Goal: Information Seeking & Learning: Learn about a topic

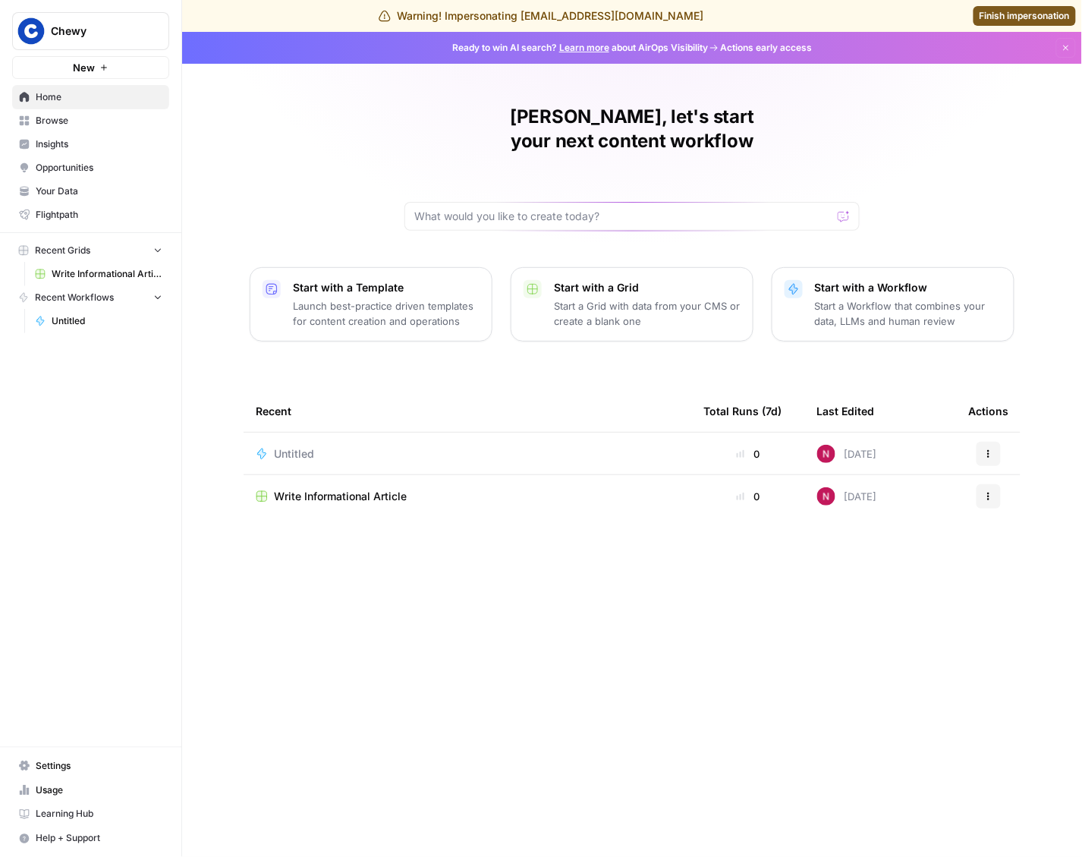
click at [55, 143] on span "Insights" at bounding box center [99, 144] width 127 height 14
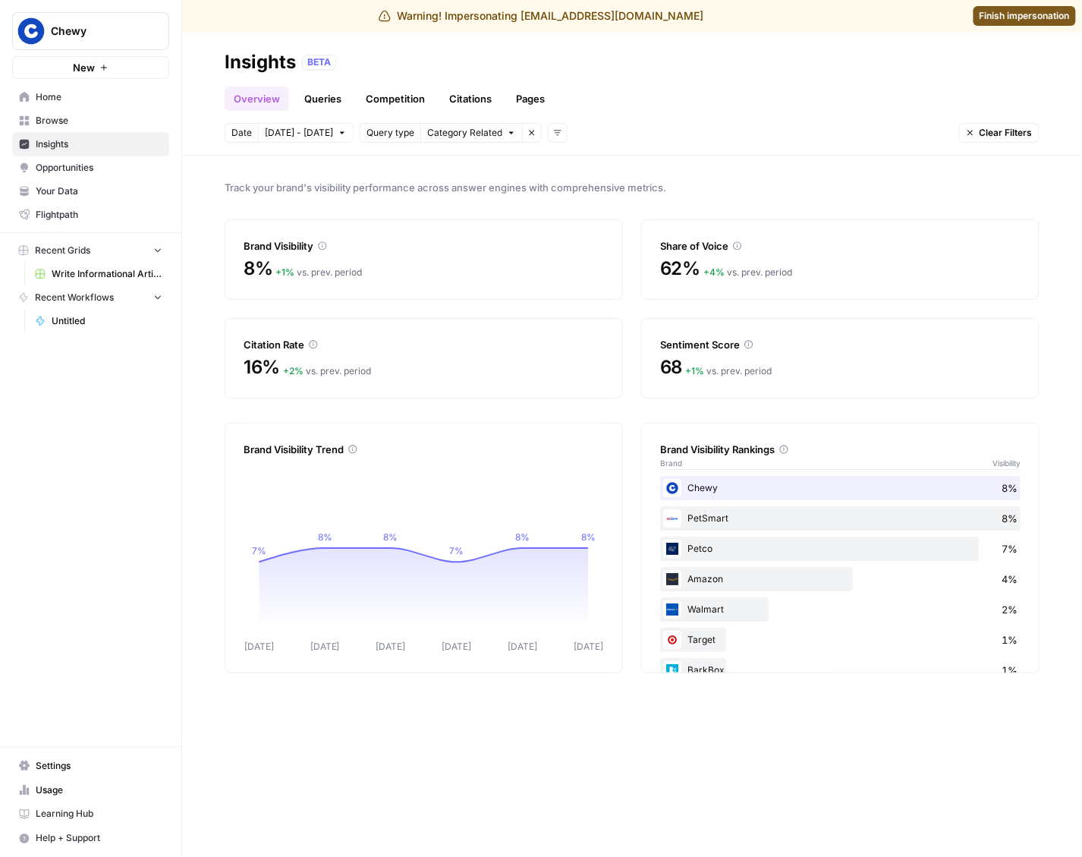
click at [336, 94] on link "Queries" at bounding box center [322, 99] width 55 height 24
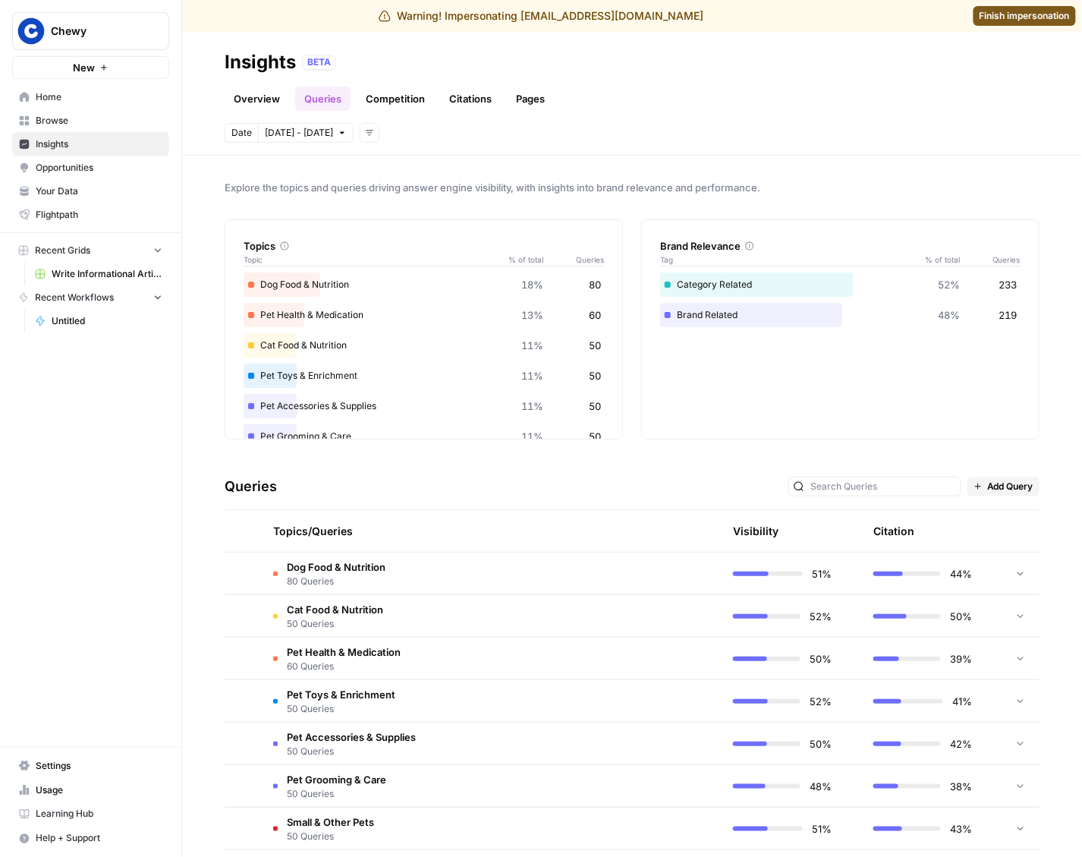
click at [46, 770] on span "Settings" at bounding box center [99, 766] width 127 height 14
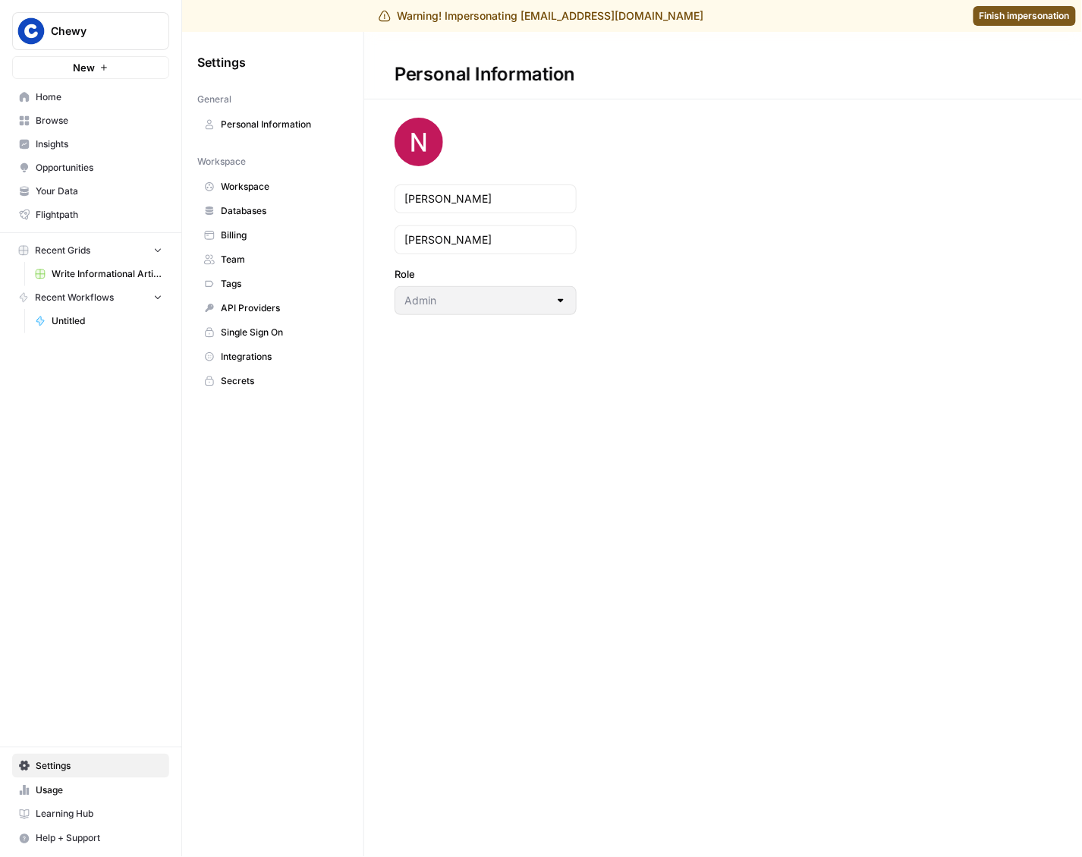
click at [256, 254] on span "Team" at bounding box center [281, 260] width 121 height 14
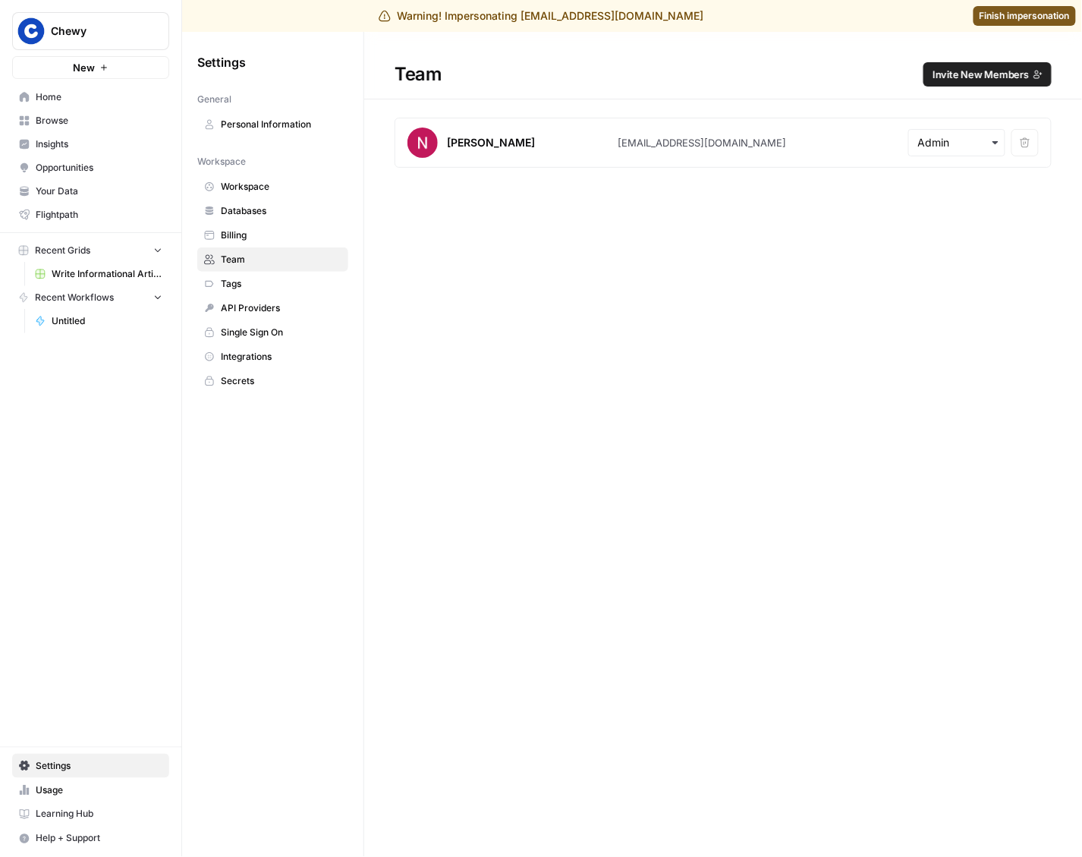
click at [1006, 69] on span "Invite New Members" at bounding box center [981, 74] width 96 height 15
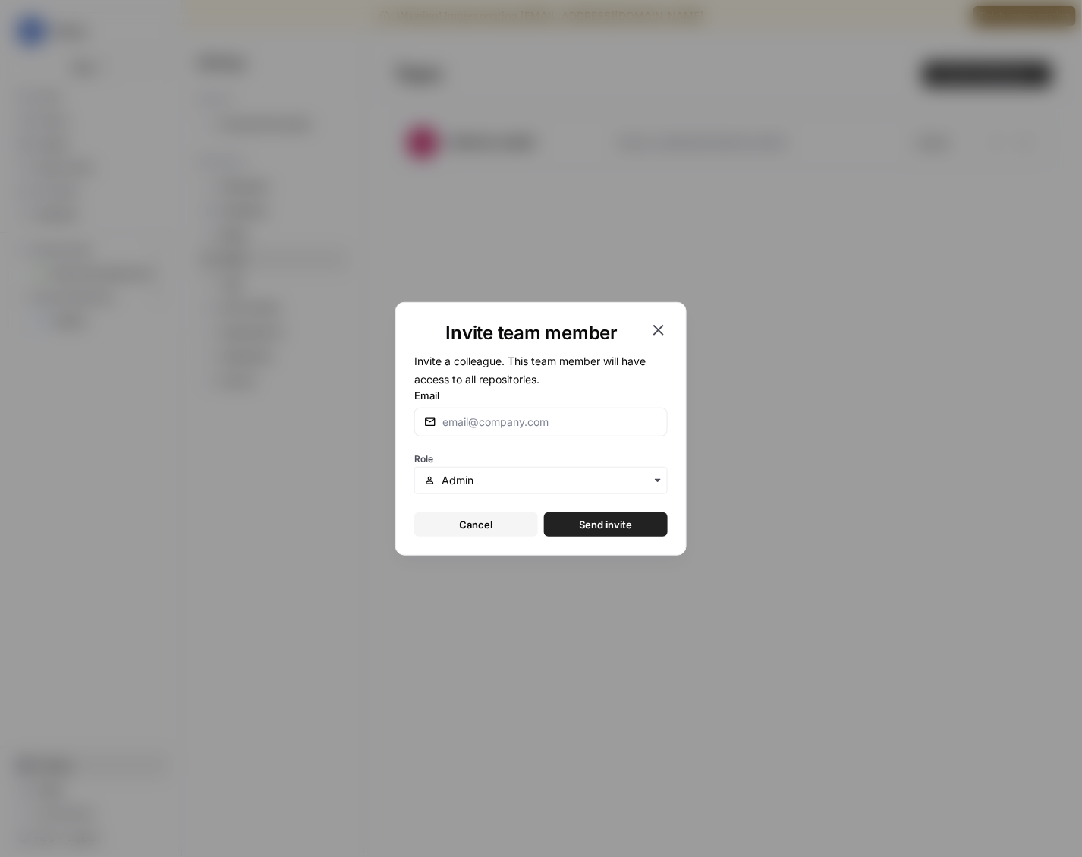
click at [653, 332] on icon "button" at bounding box center [659, 330] width 18 height 18
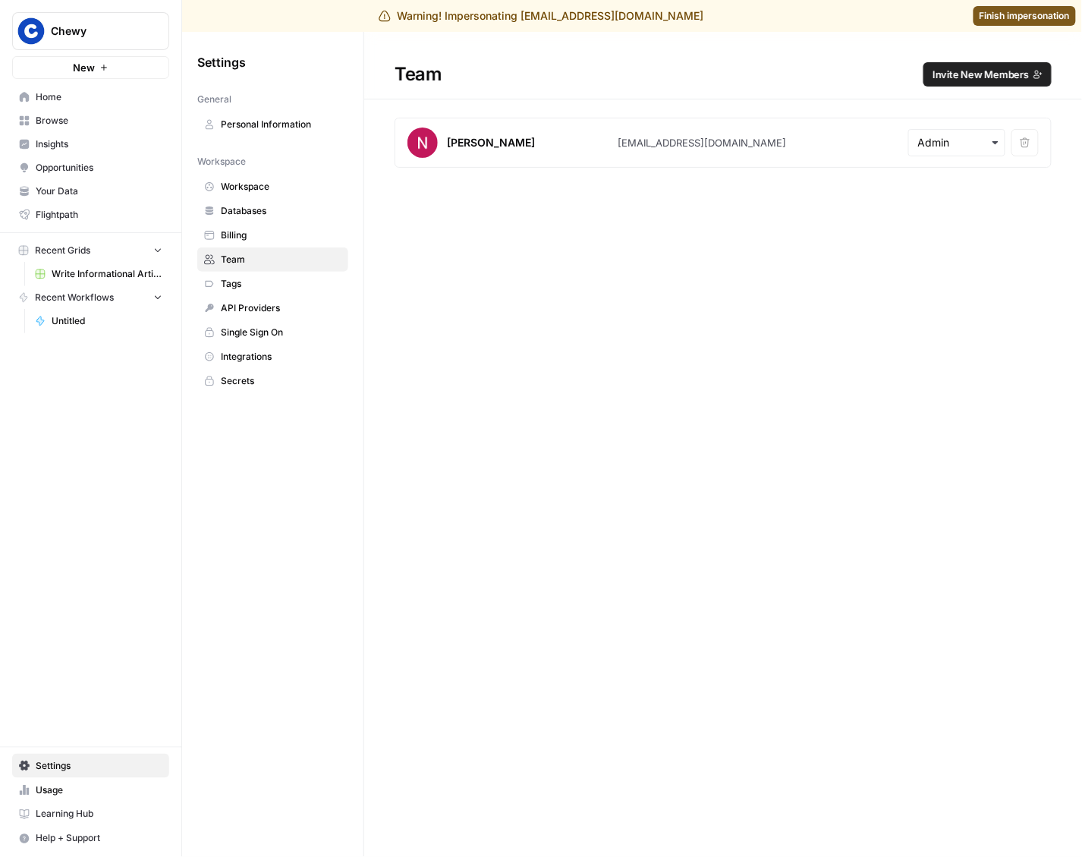
click at [114, 38] on span "Chewy" at bounding box center [97, 31] width 92 height 15
type input "chewy"
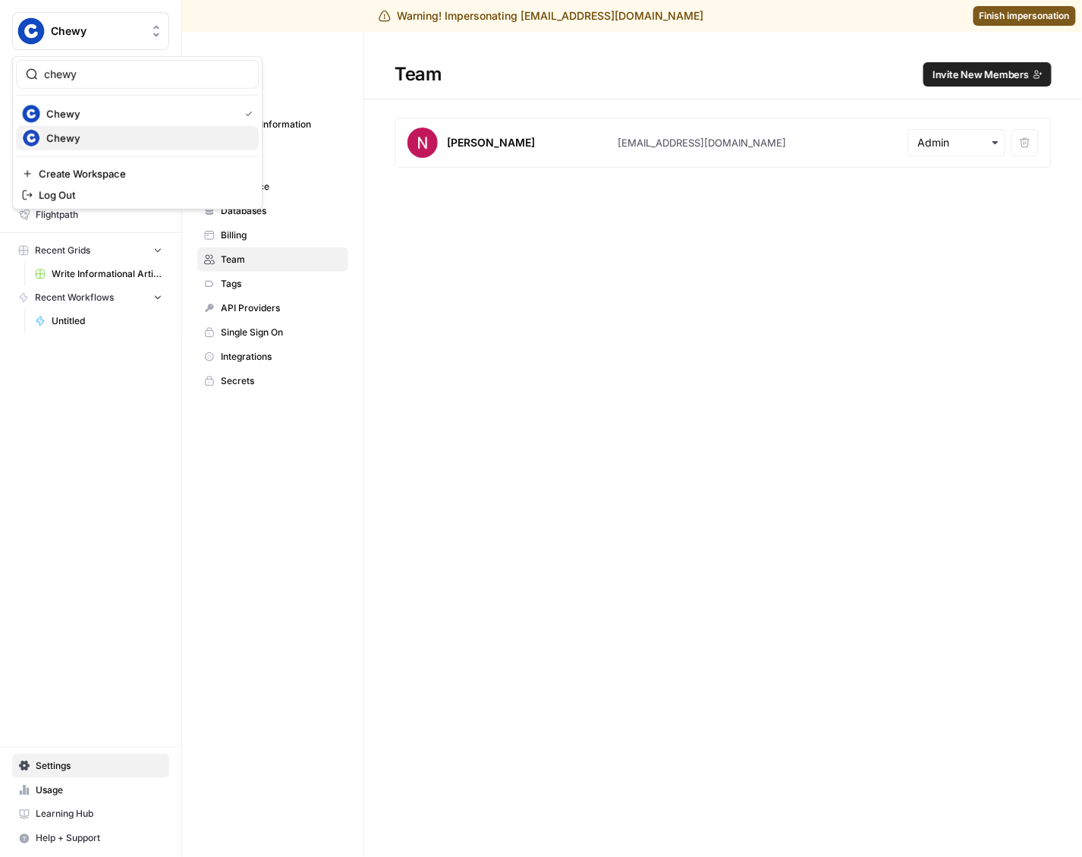
click at [102, 132] on span "Chewy" at bounding box center [146, 138] width 200 height 15
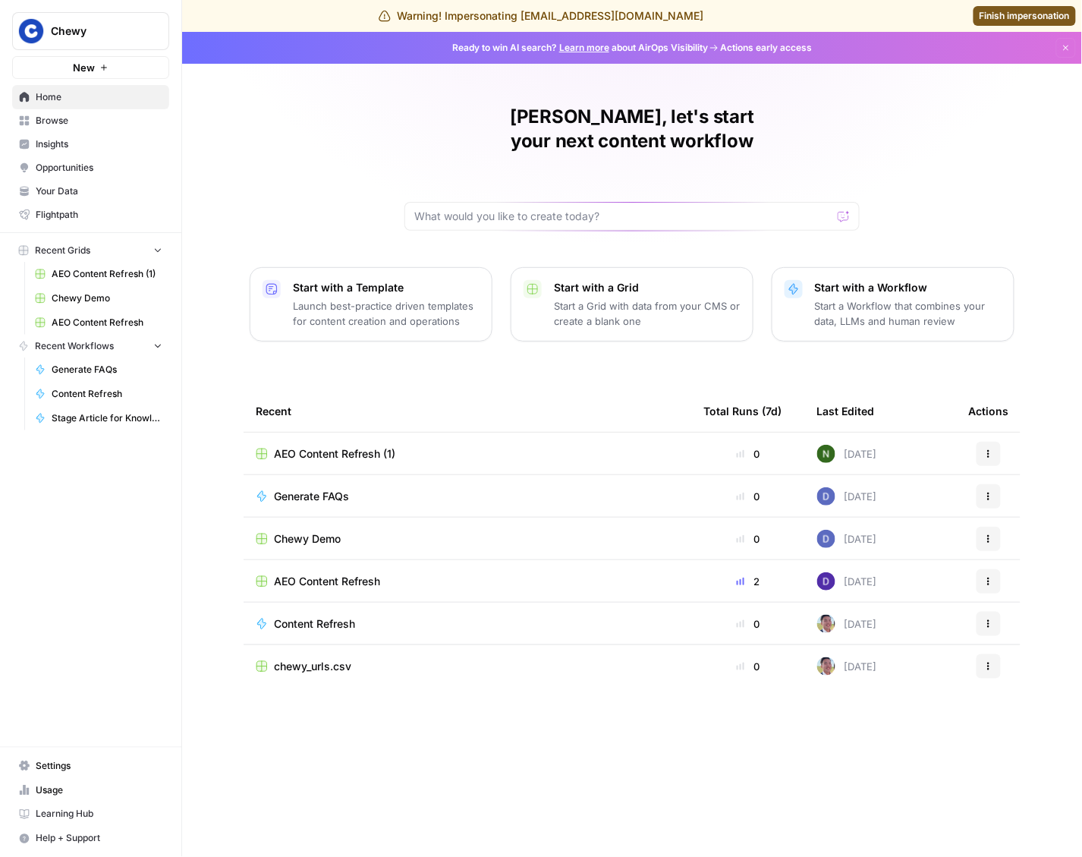
click at [63, 148] on span "Insights" at bounding box center [99, 144] width 127 height 14
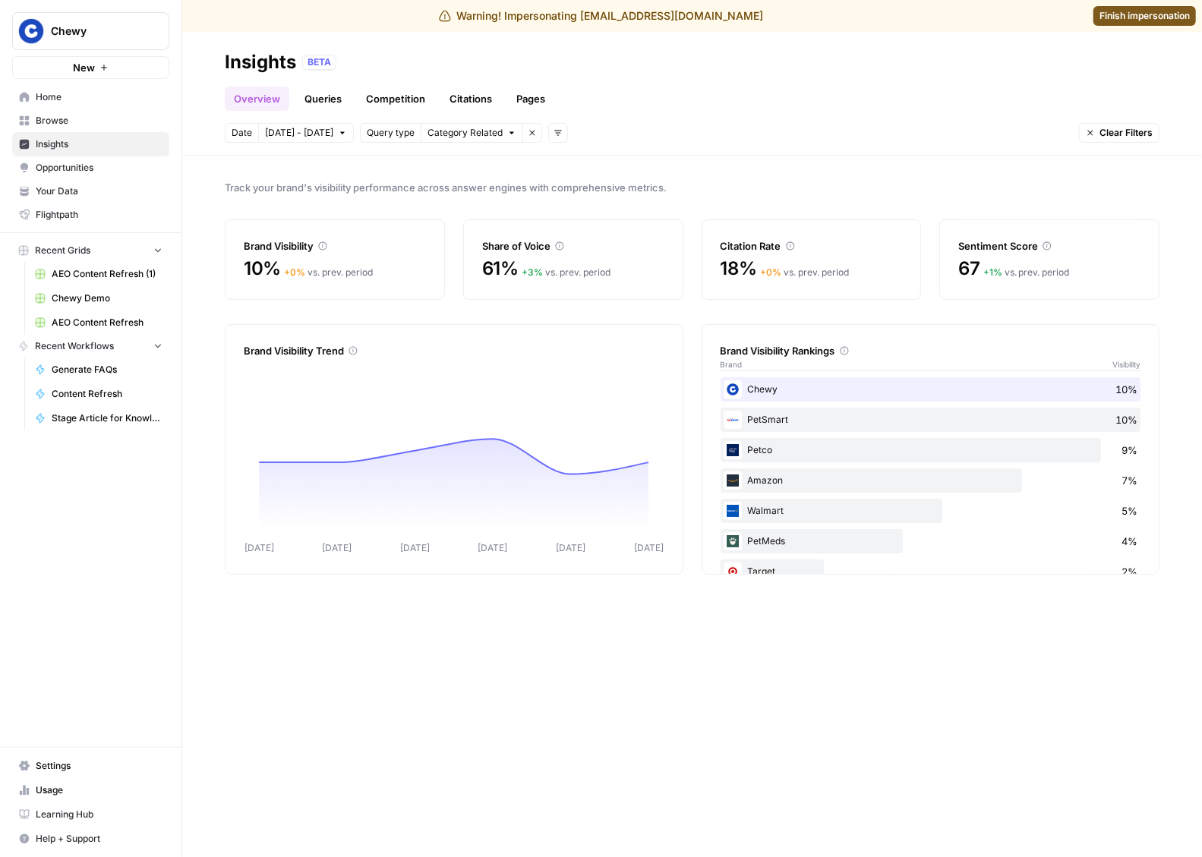
click at [327, 102] on link "Queries" at bounding box center [322, 99] width 55 height 24
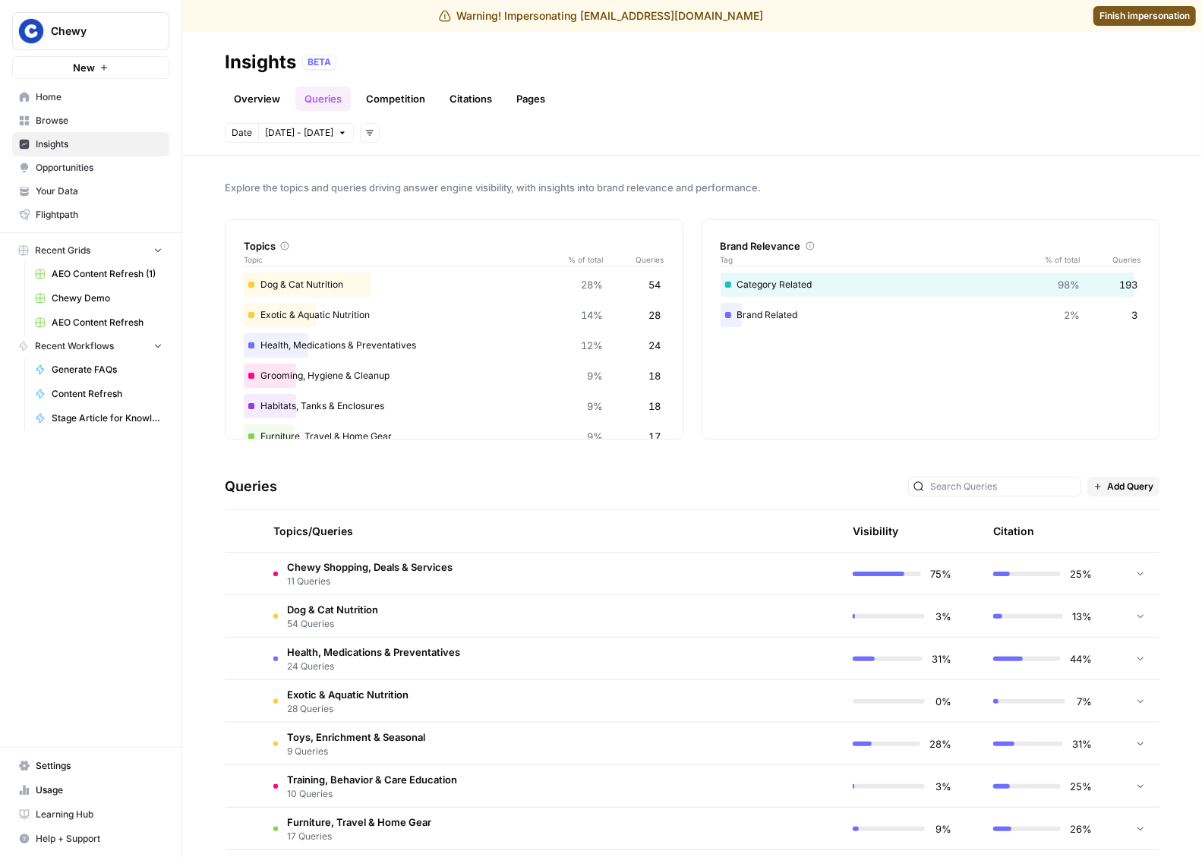
click at [257, 101] on link "Overview" at bounding box center [257, 99] width 65 height 24
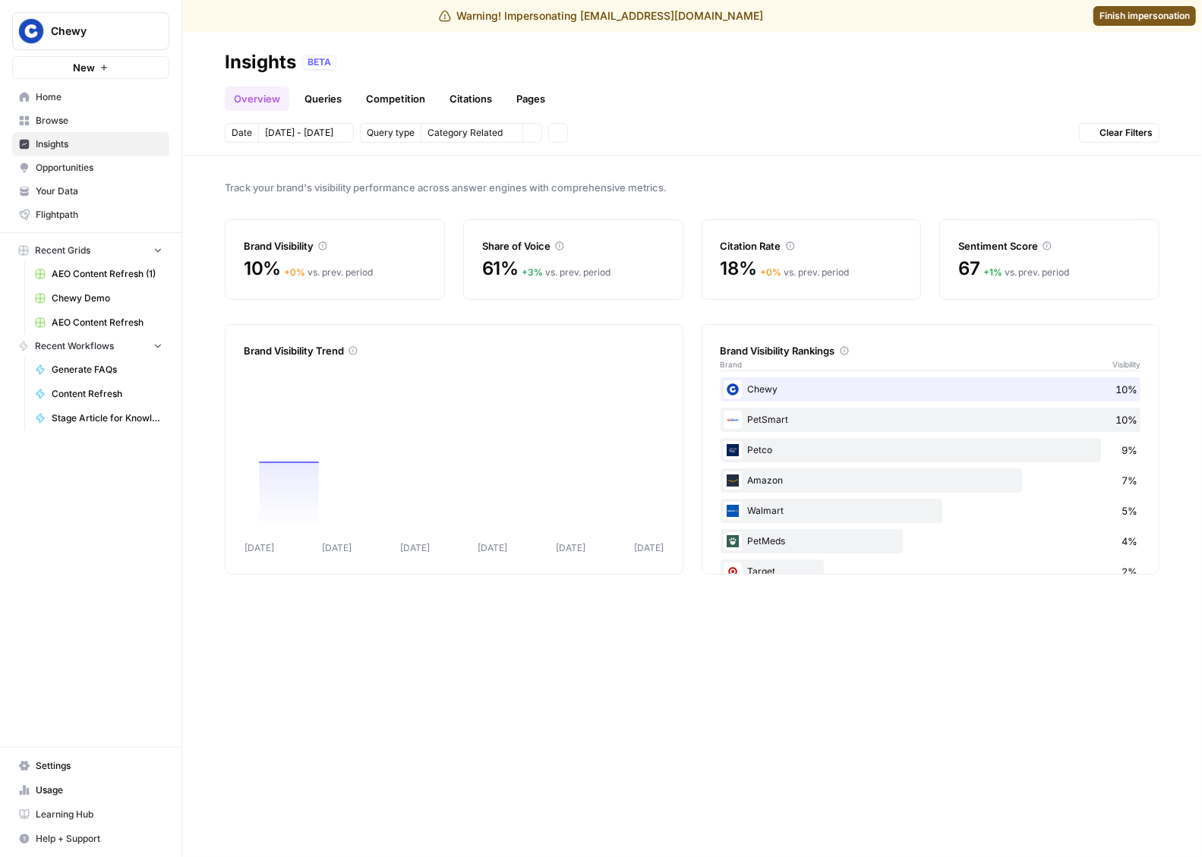
click at [313, 100] on link "Queries" at bounding box center [322, 99] width 55 height 24
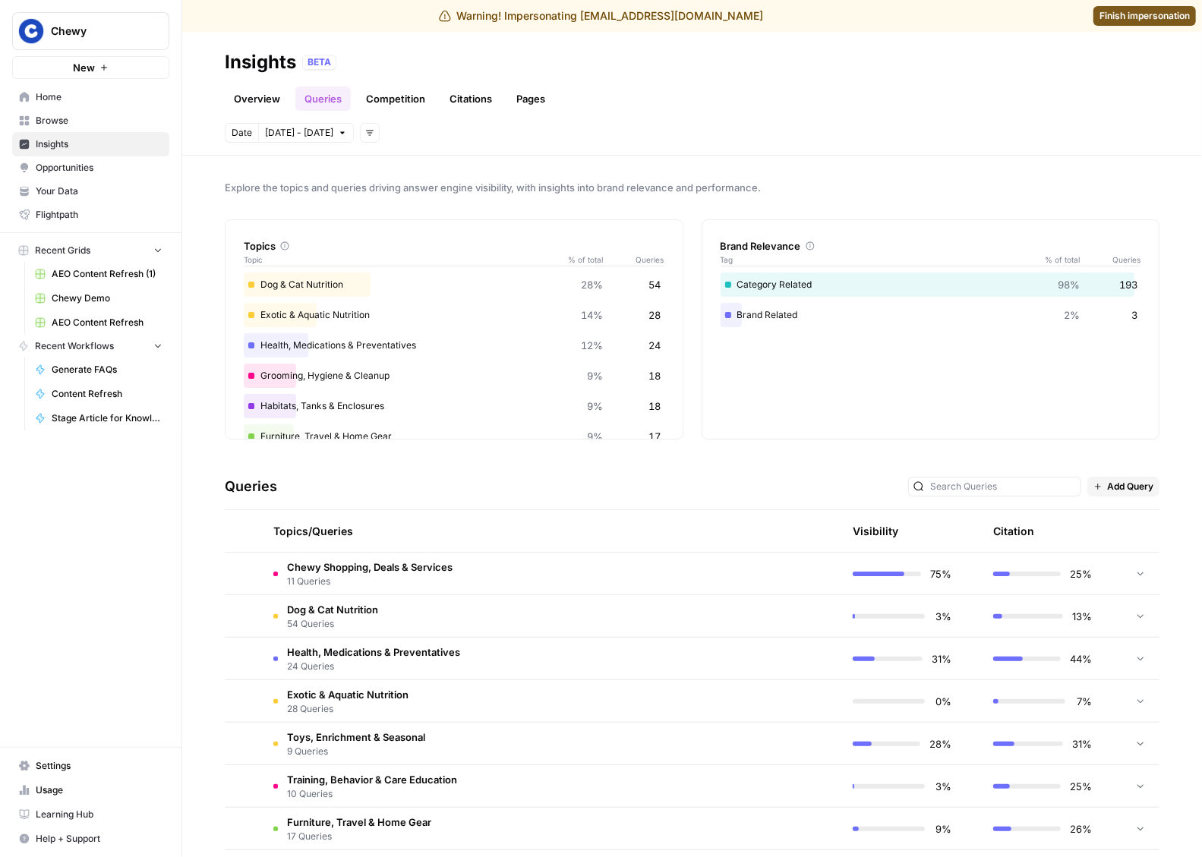
click at [441, 583] on span "11 Queries" at bounding box center [369, 582] width 165 height 14
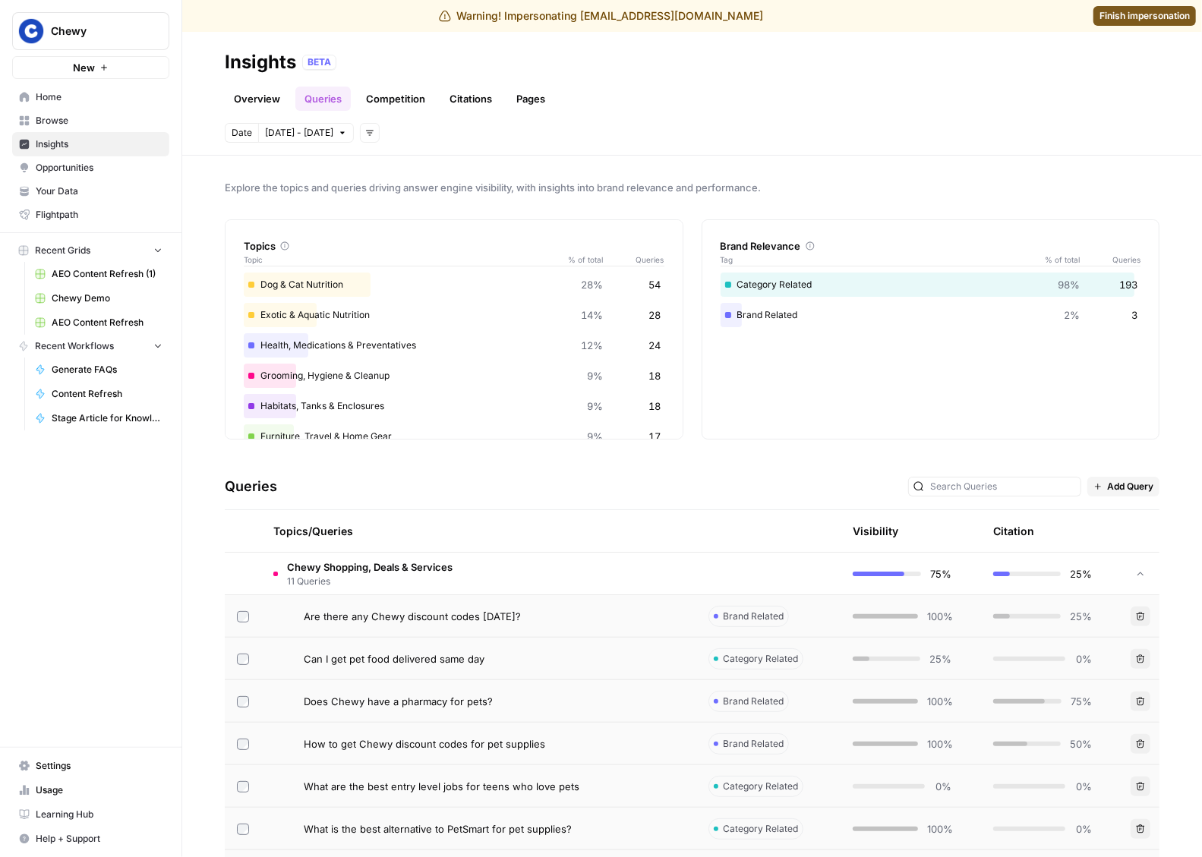
click at [441, 583] on span "11 Queries" at bounding box center [369, 582] width 165 height 14
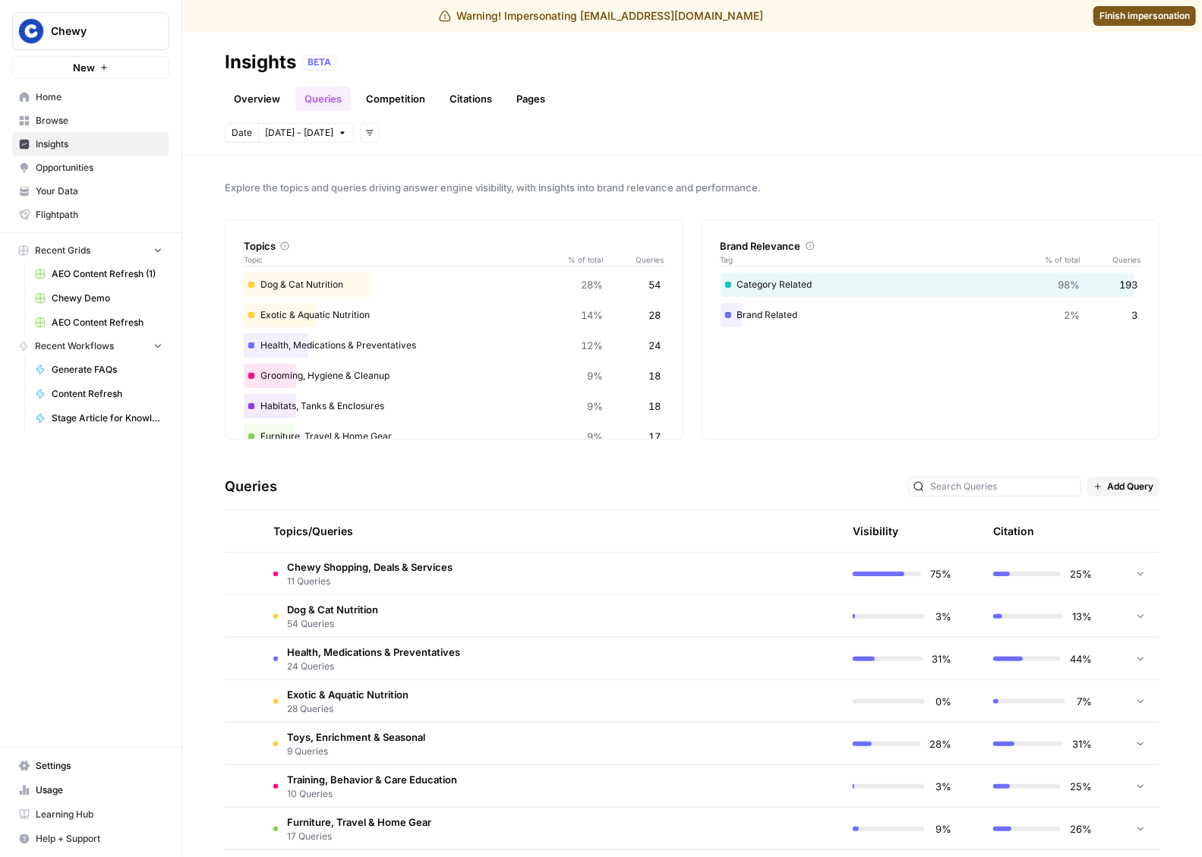
click at [579, 482] on div "Queries Add Query" at bounding box center [692, 487] width 934 height 46
click at [248, 93] on link "Overview" at bounding box center [257, 99] width 65 height 24
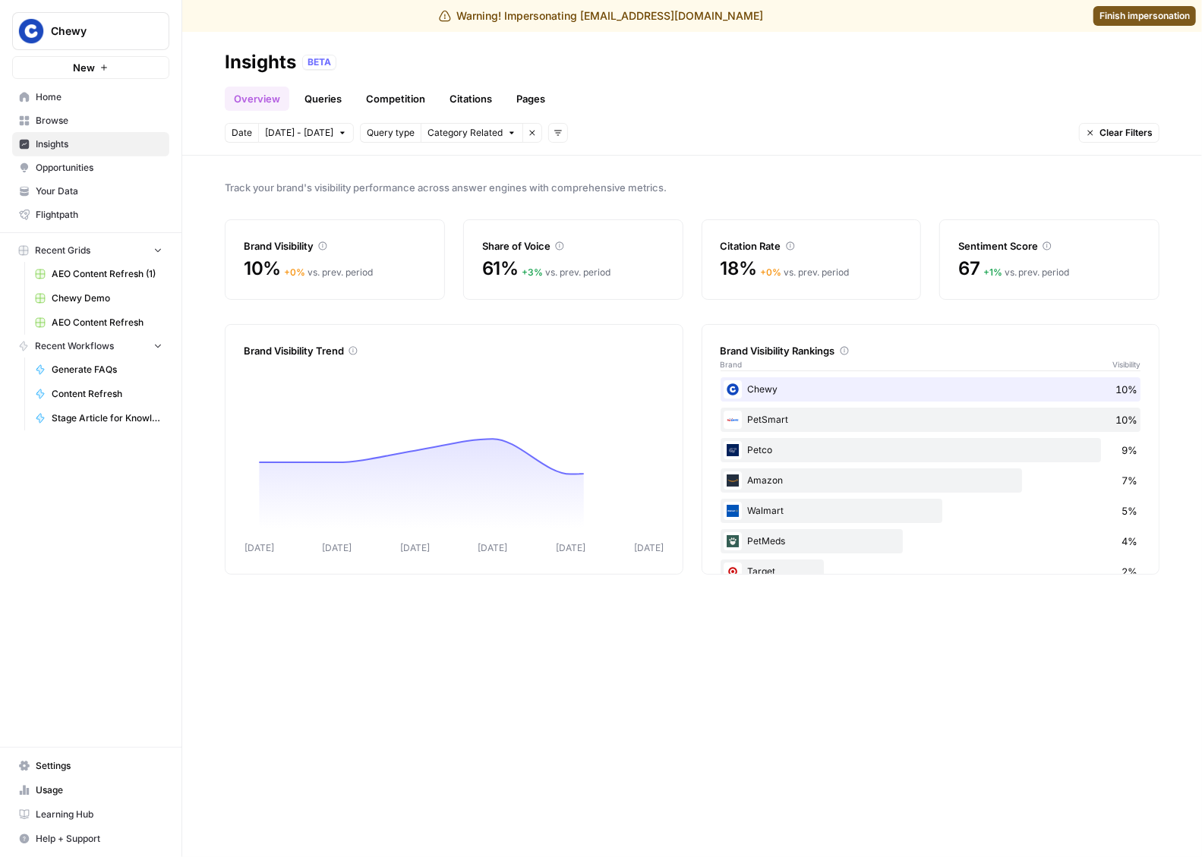
click at [80, 279] on span "AEO Content Refresh (1)" at bounding box center [107, 274] width 111 height 14
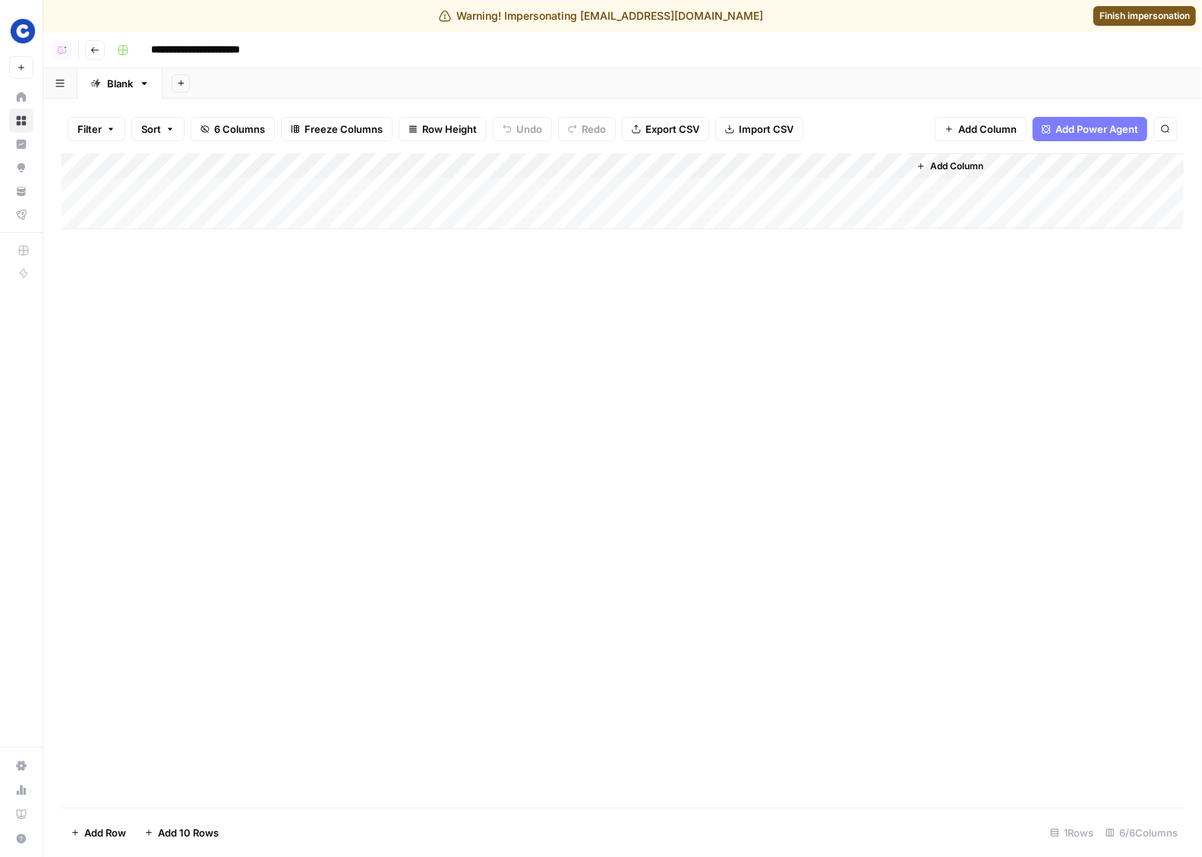
click at [293, 371] on div "Add Column" at bounding box center [622, 480] width 1122 height 654
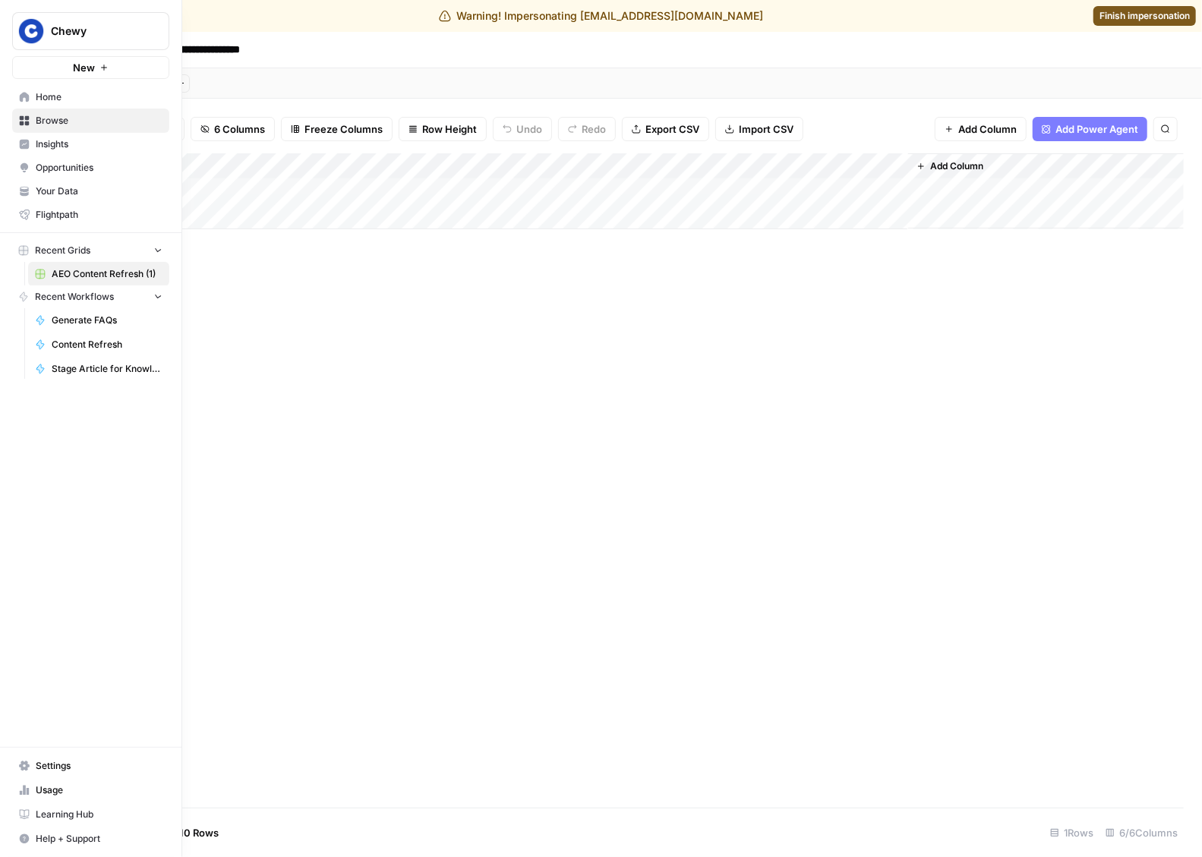
click at [30, 96] on link "Home" at bounding box center [90, 97] width 157 height 24
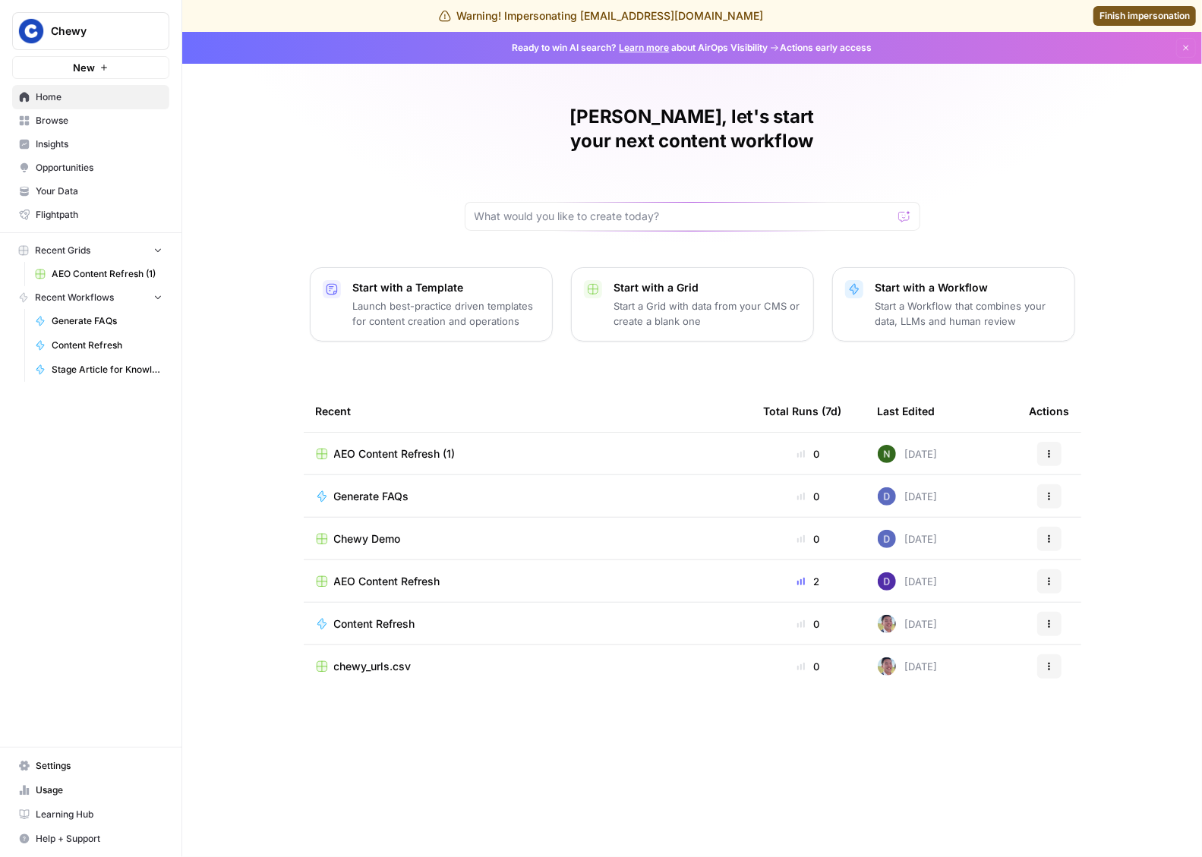
click at [54, 150] on span "Insights" at bounding box center [99, 144] width 127 height 14
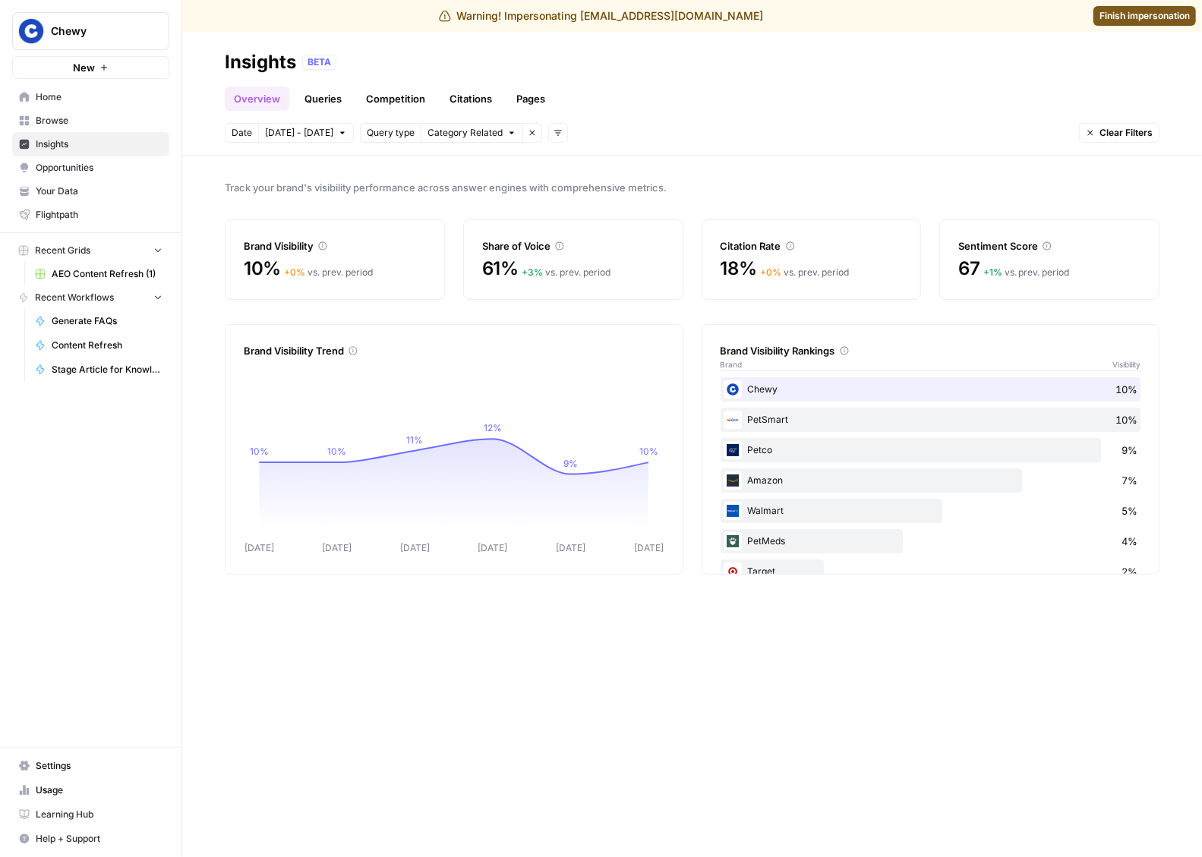
click at [519, 98] on link "Pages" at bounding box center [530, 99] width 47 height 24
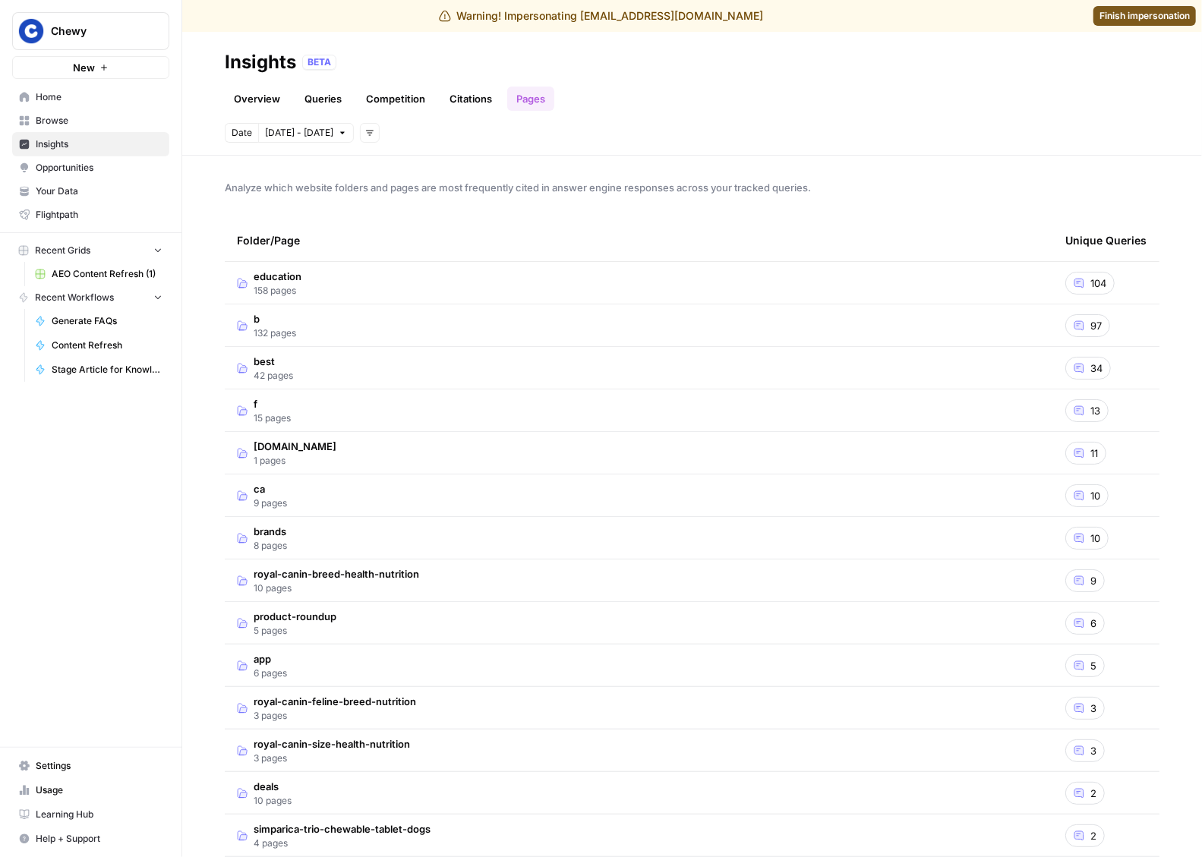
click at [472, 91] on link "Citations" at bounding box center [470, 99] width 61 height 24
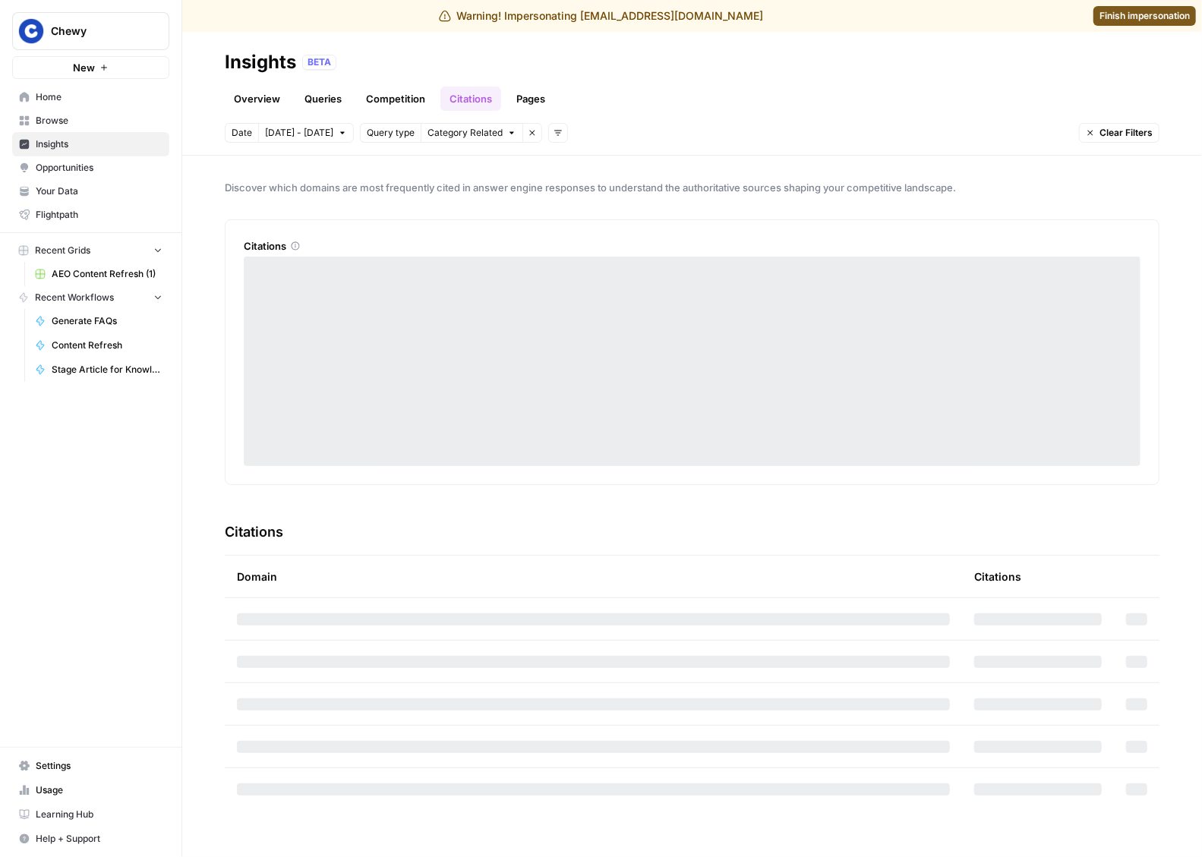
click at [385, 102] on link "Competition" at bounding box center [395, 99] width 77 height 24
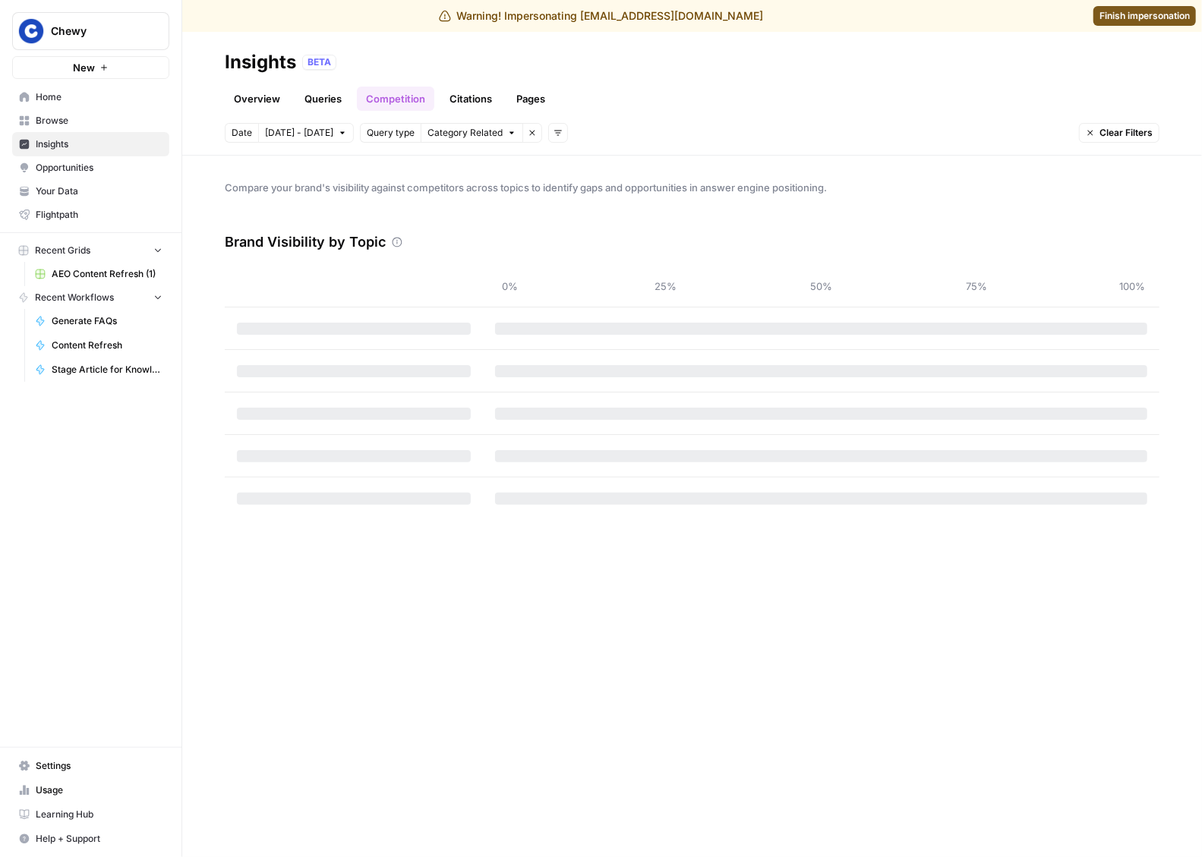
click at [326, 101] on link "Queries" at bounding box center [322, 99] width 55 height 24
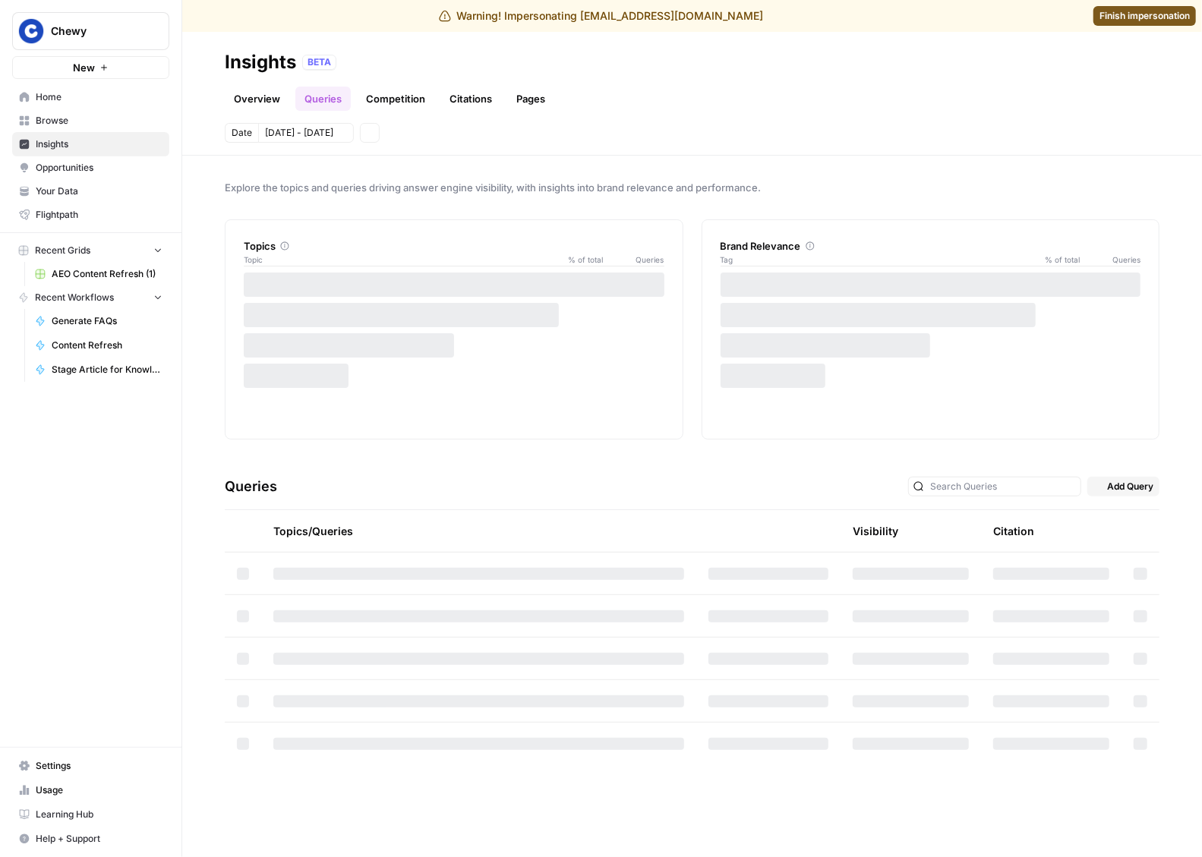
click at [257, 101] on link "Overview" at bounding box center [257, 99] width 65 height 24
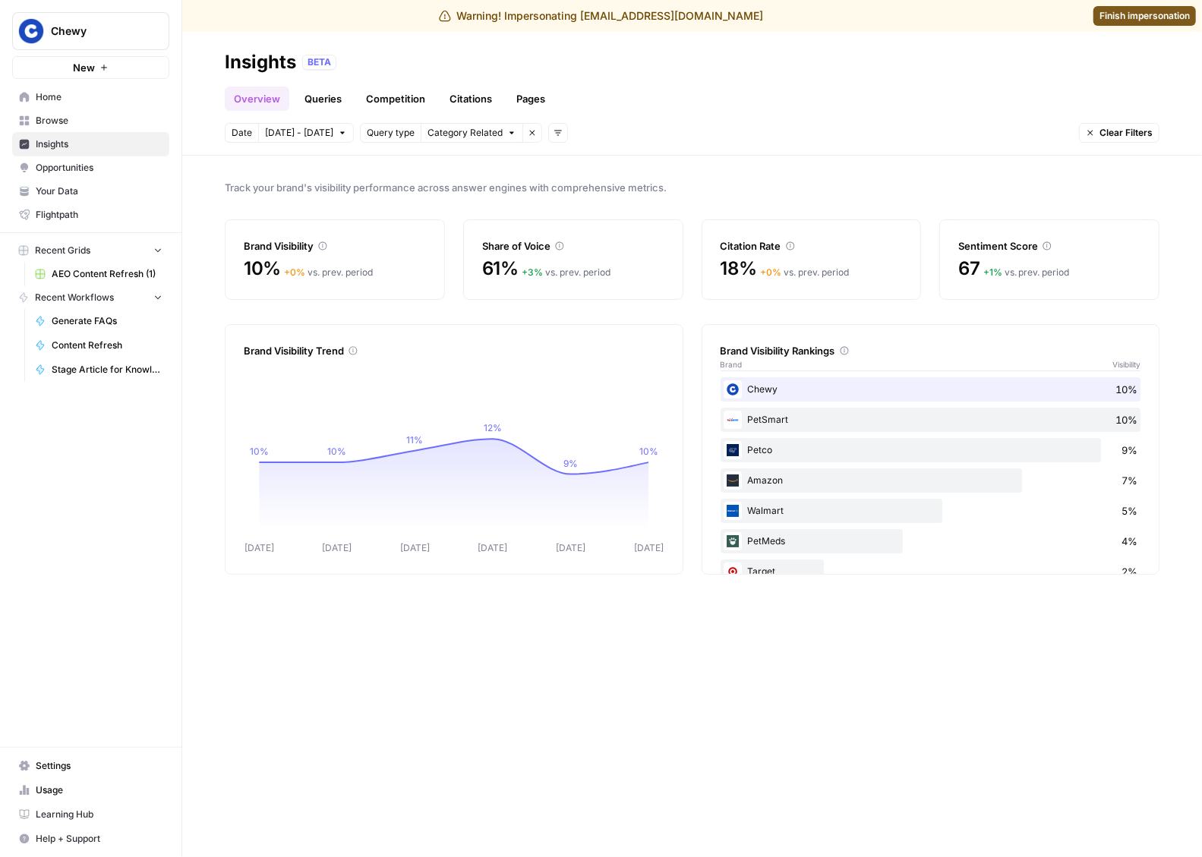
click at [320, 100] on link "Queries" at bounding box center [322, 99] width 55 height 24
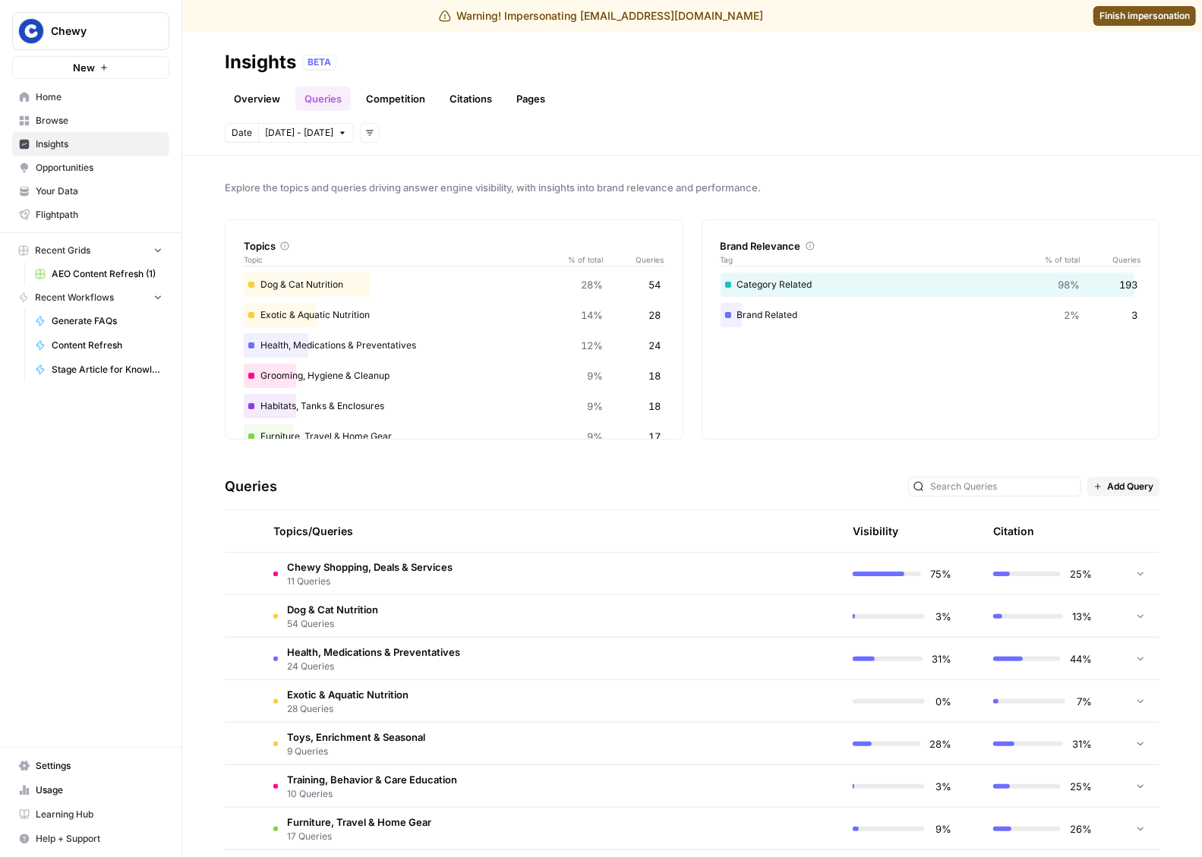
click at [233, 101] on link "Overview" at bounding box center [257, 99] width 65 height 24
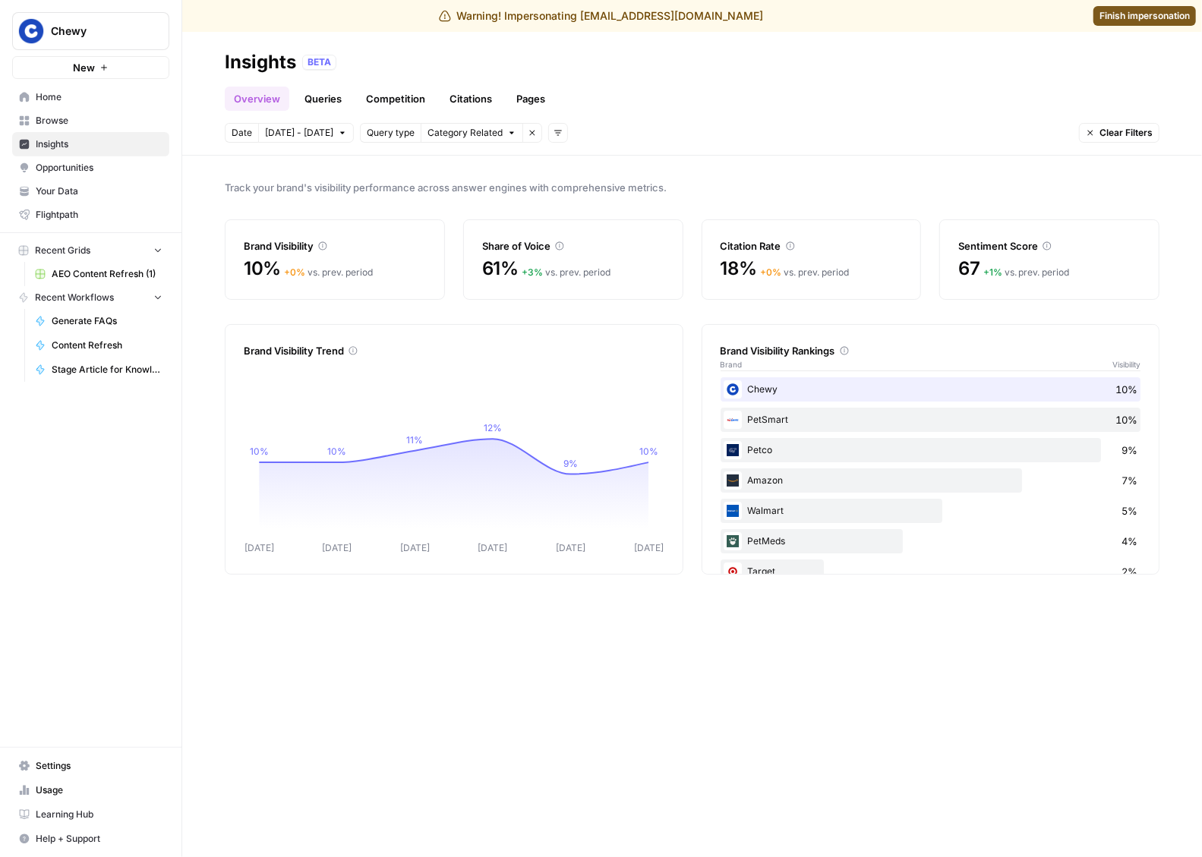
click at [326, 101] on link "Queries" at bounding box center [322, 99] width 55 height 24
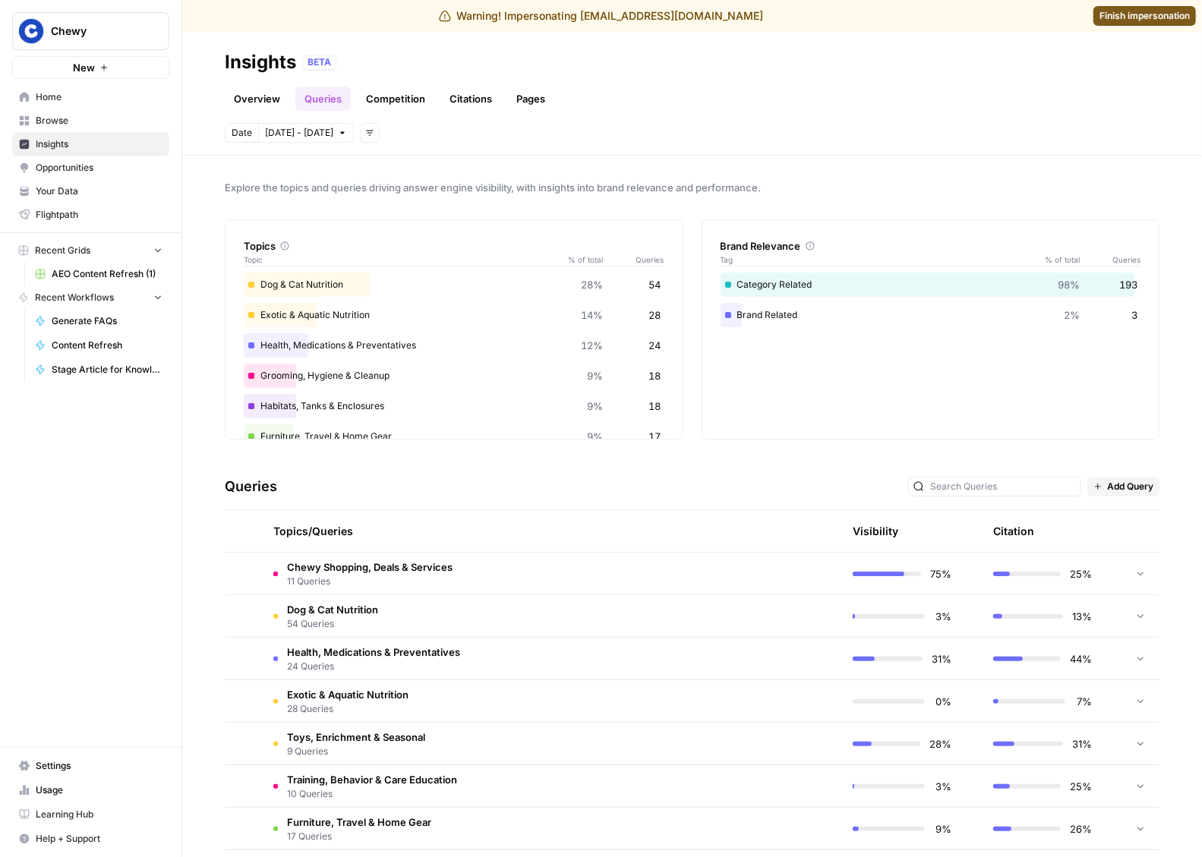
click at [625, 562] on td "Chewy Shopping, Deals & Services 11 Queries" at bounding box center [478, 574] width 435 height 42
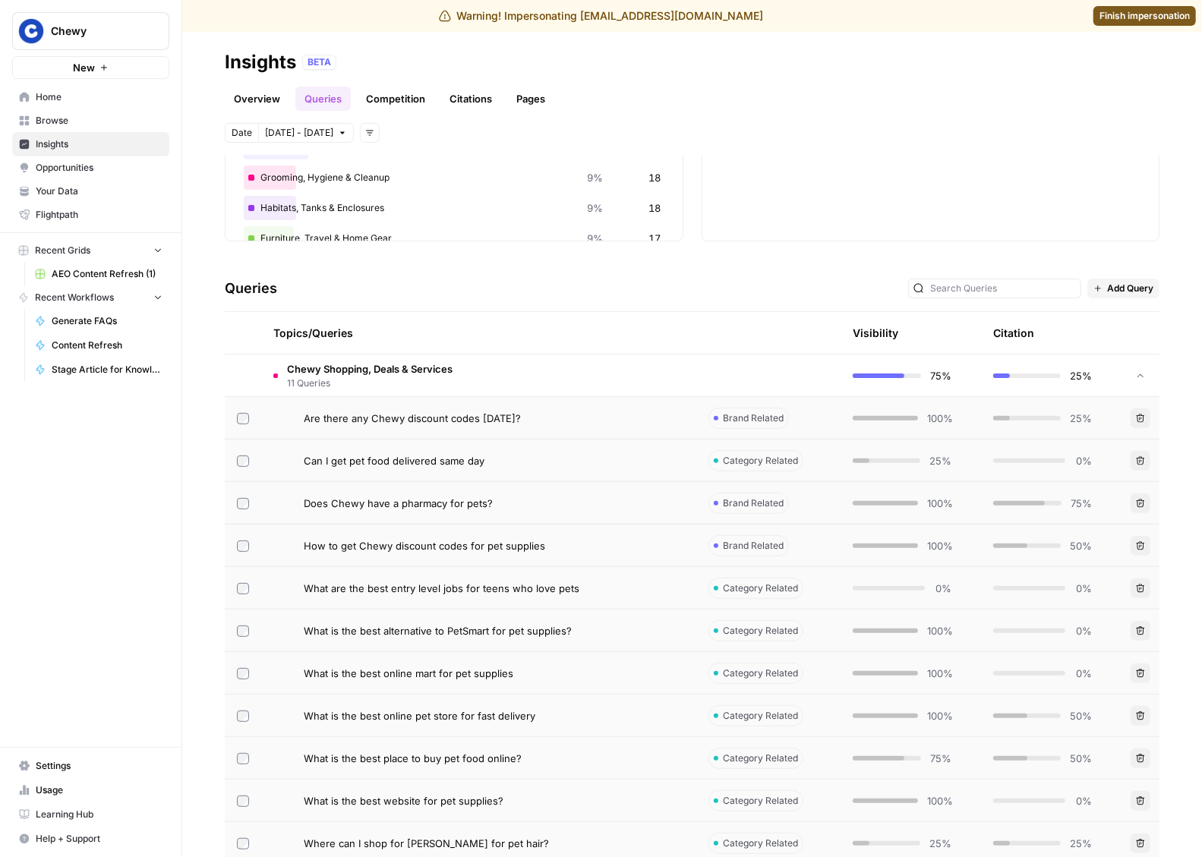
scroll to position [197, 0]
click at [526, 384] on td "Chewy Shopping, Deals & Services 11 Queries" at bounding box center [478, 376] width 435 height 42
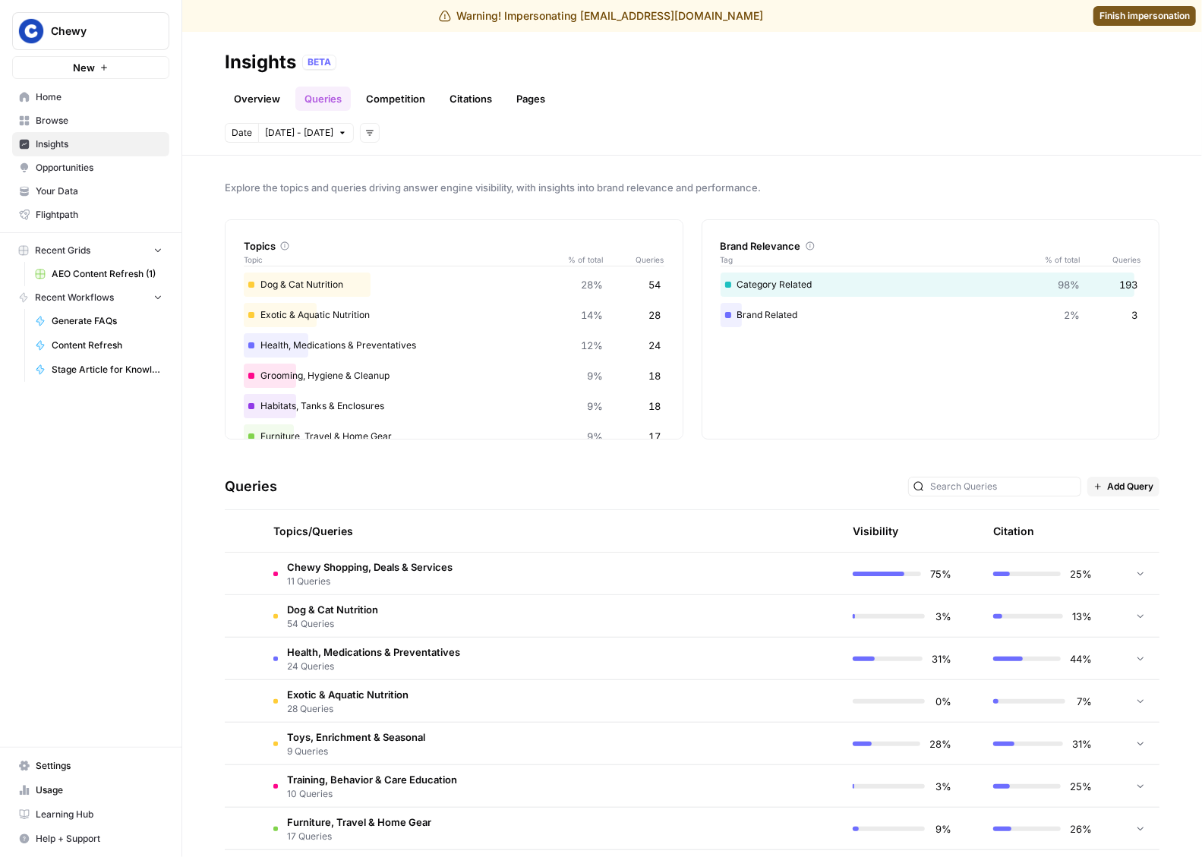
scroll to position [148, 0]
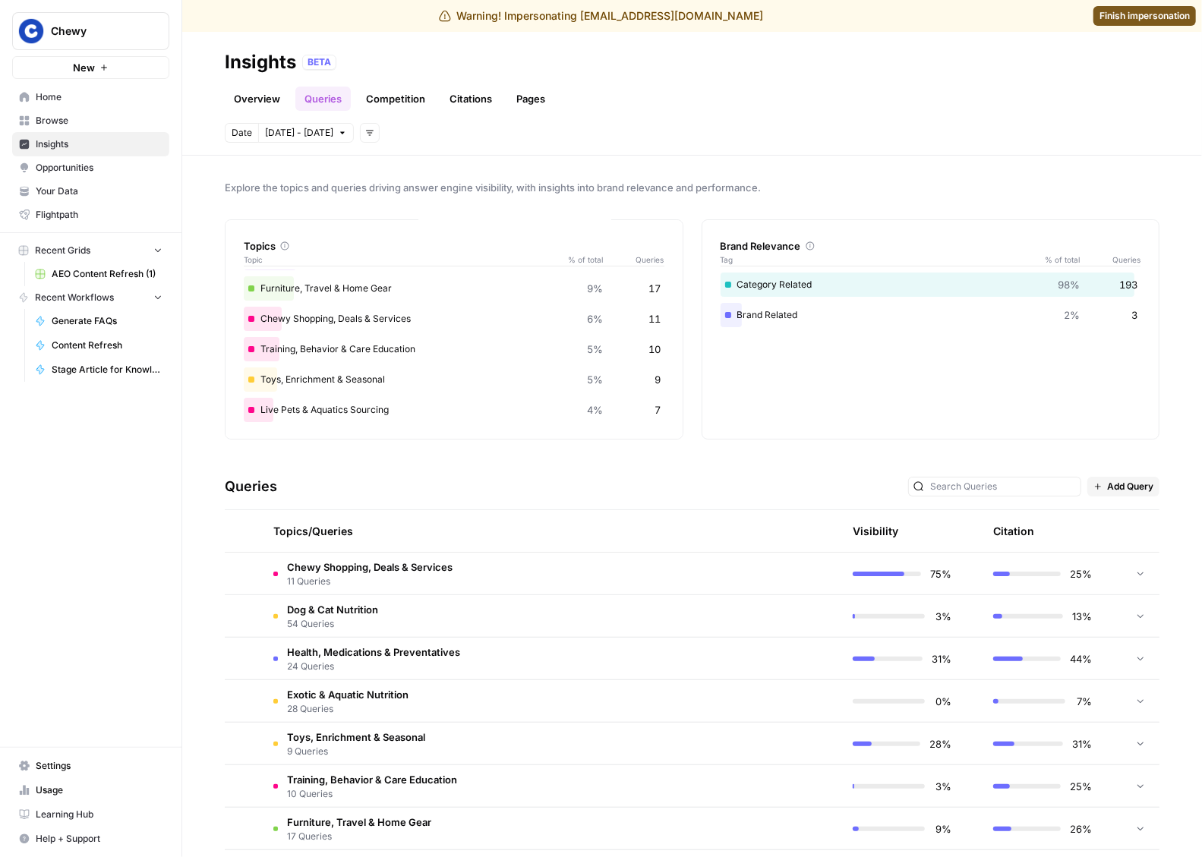
click at [506, 628] on td "Dog & Cat Nutrition 54 Queries" at bounding box center [478, 616] width 435 height 42
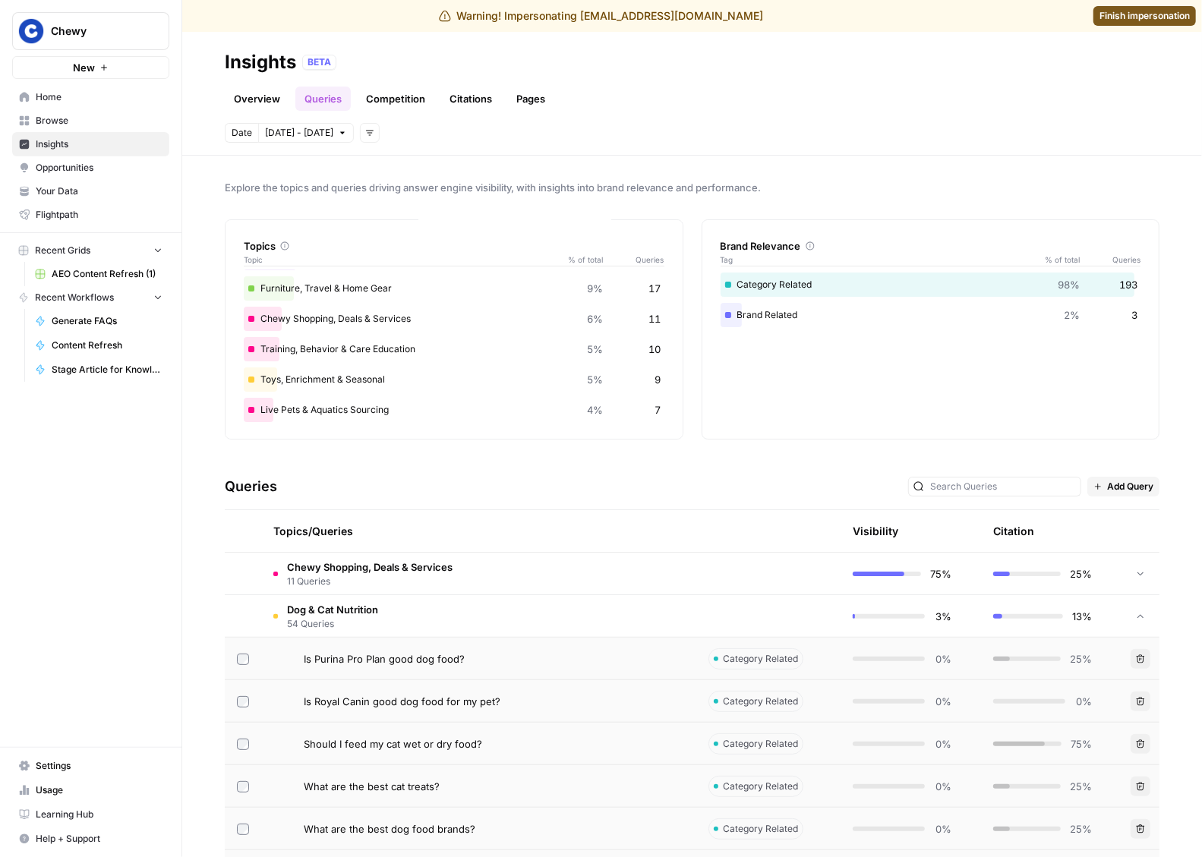
click at [506, 628] on td "Dog & Cat Nutrition 54 Queries" at bounding box center [478, 616] width 435 height 42
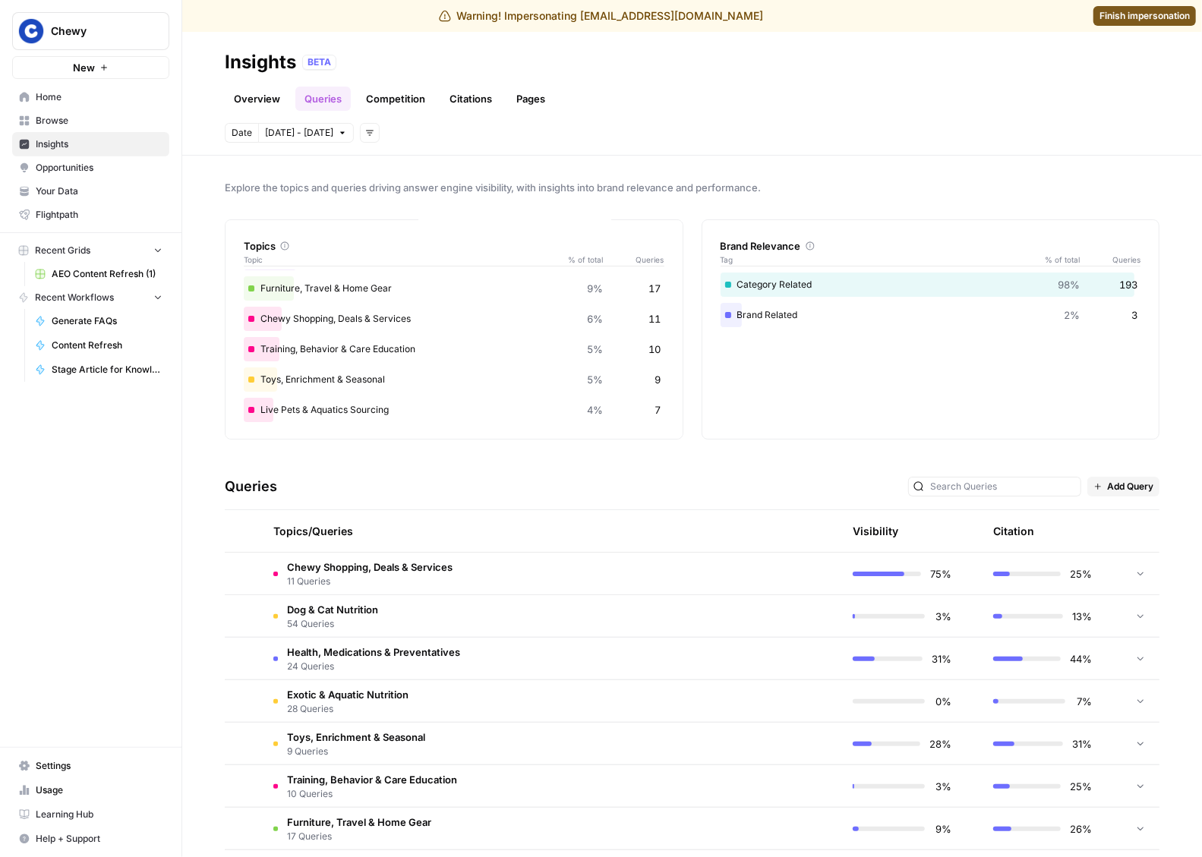
click at [521, 568] on td "Chewy Shopping, Deals & Services 11 Queries" at bounding box center [478, 574] width 435 height 42
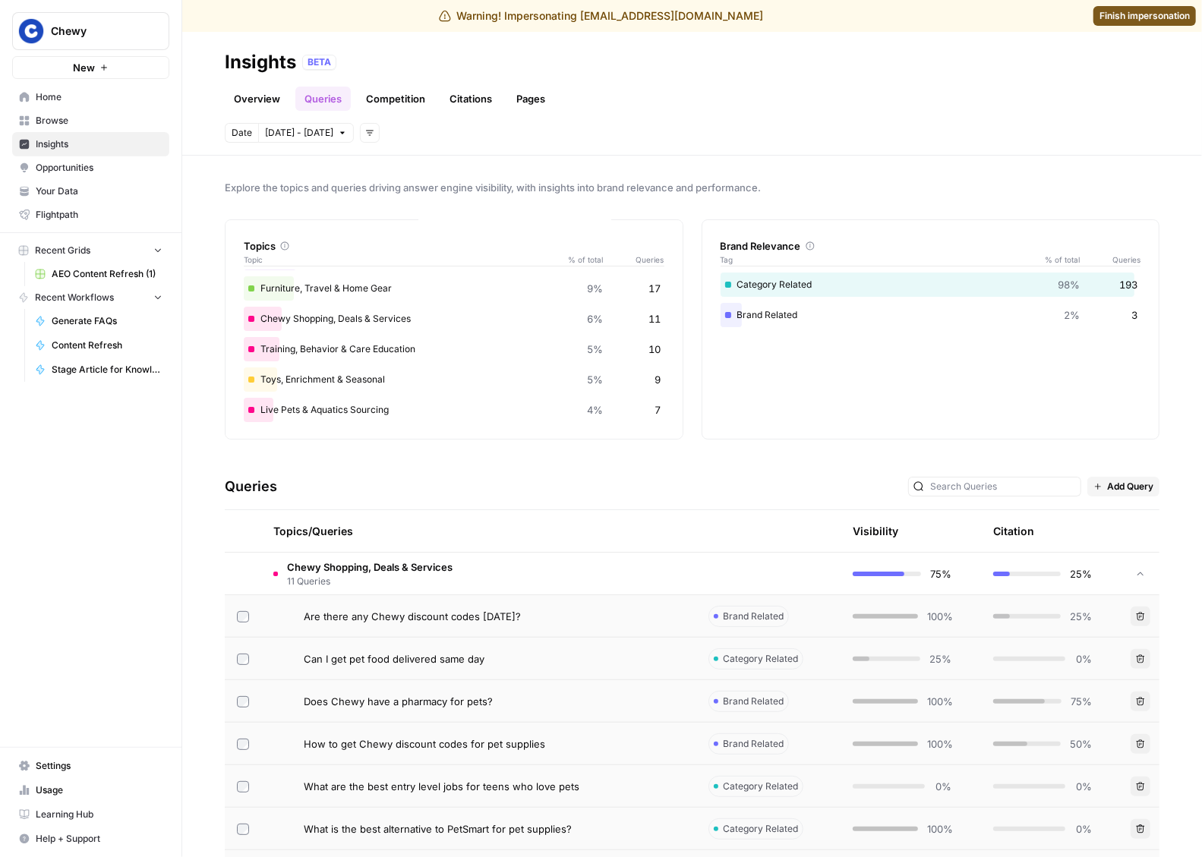
scroll to position [94, 0]
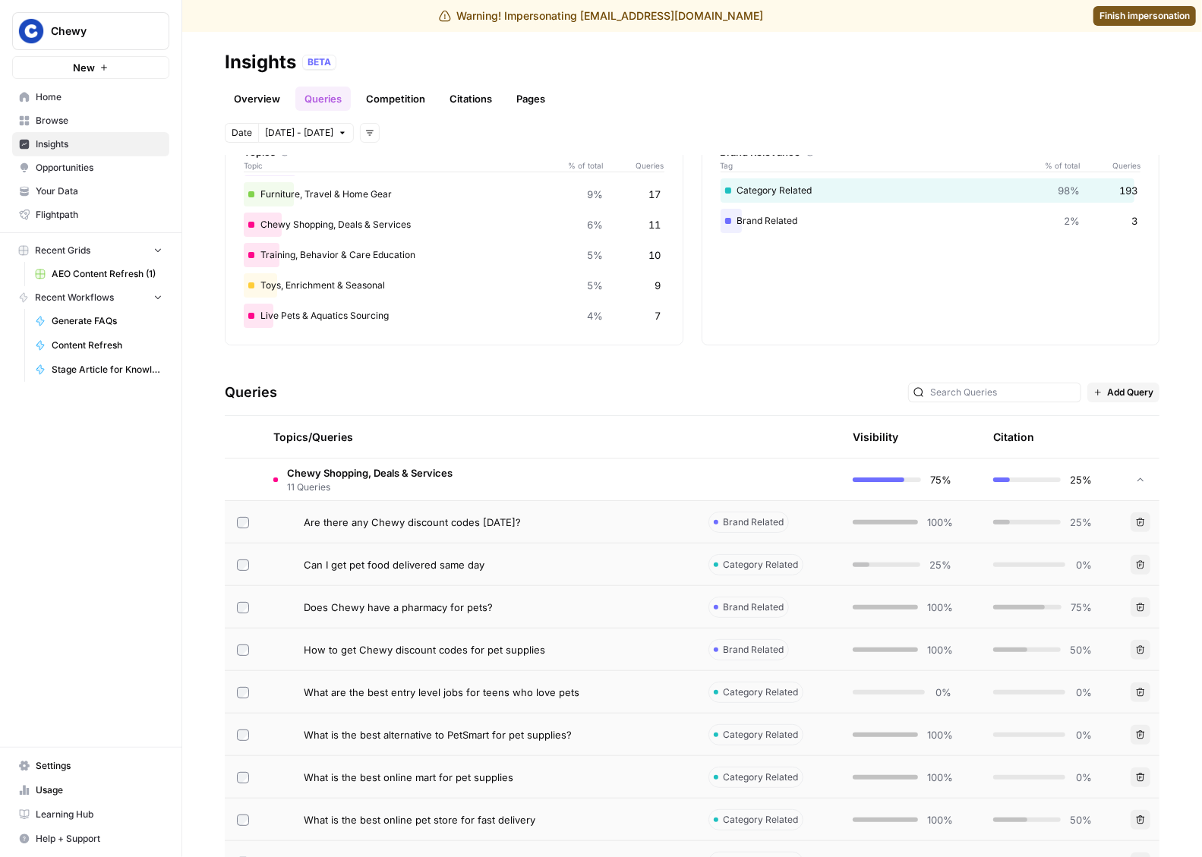
click at [547, 515] on div "Are there any Chewy discount codes [DATE]?" at bounding box center [494, 522] width 380 height 15
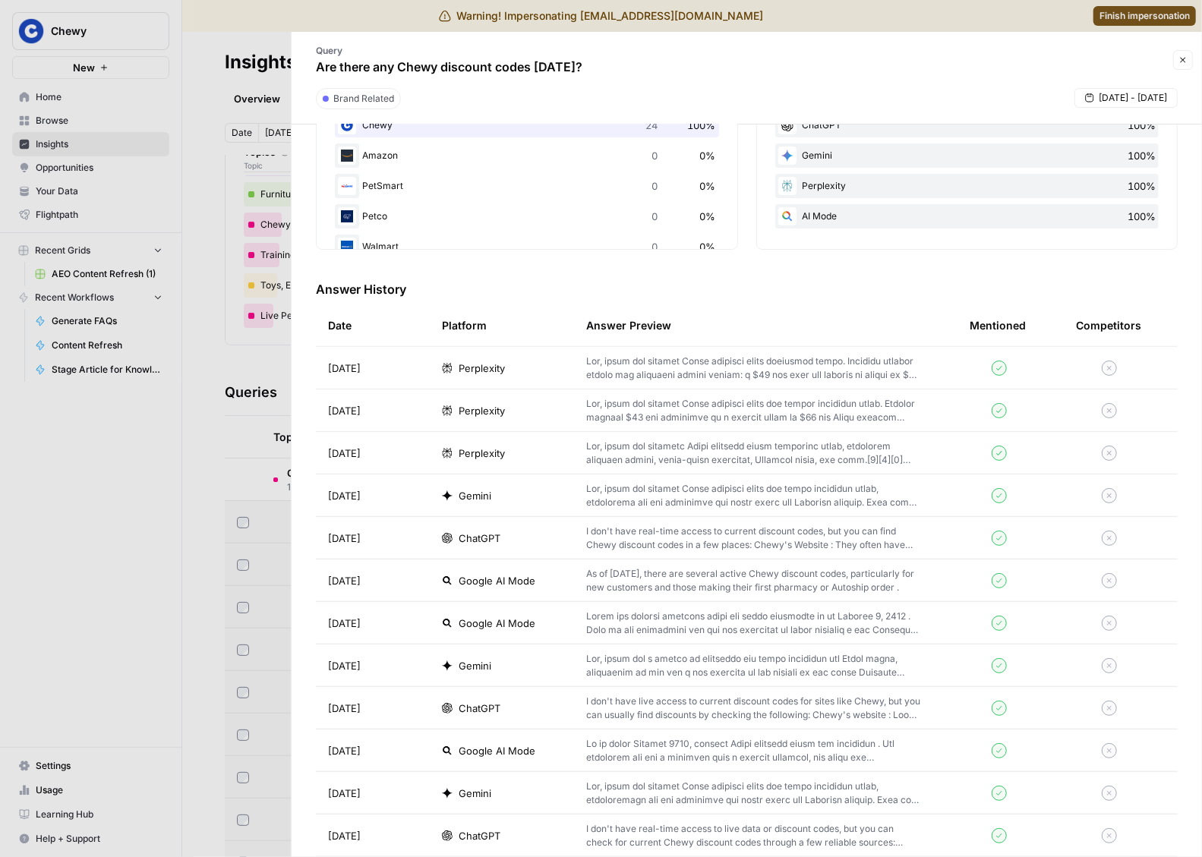
scroll to position [310, 0]
click at [673, 367] on p at bounding box center [753, 370] width 335 height 27
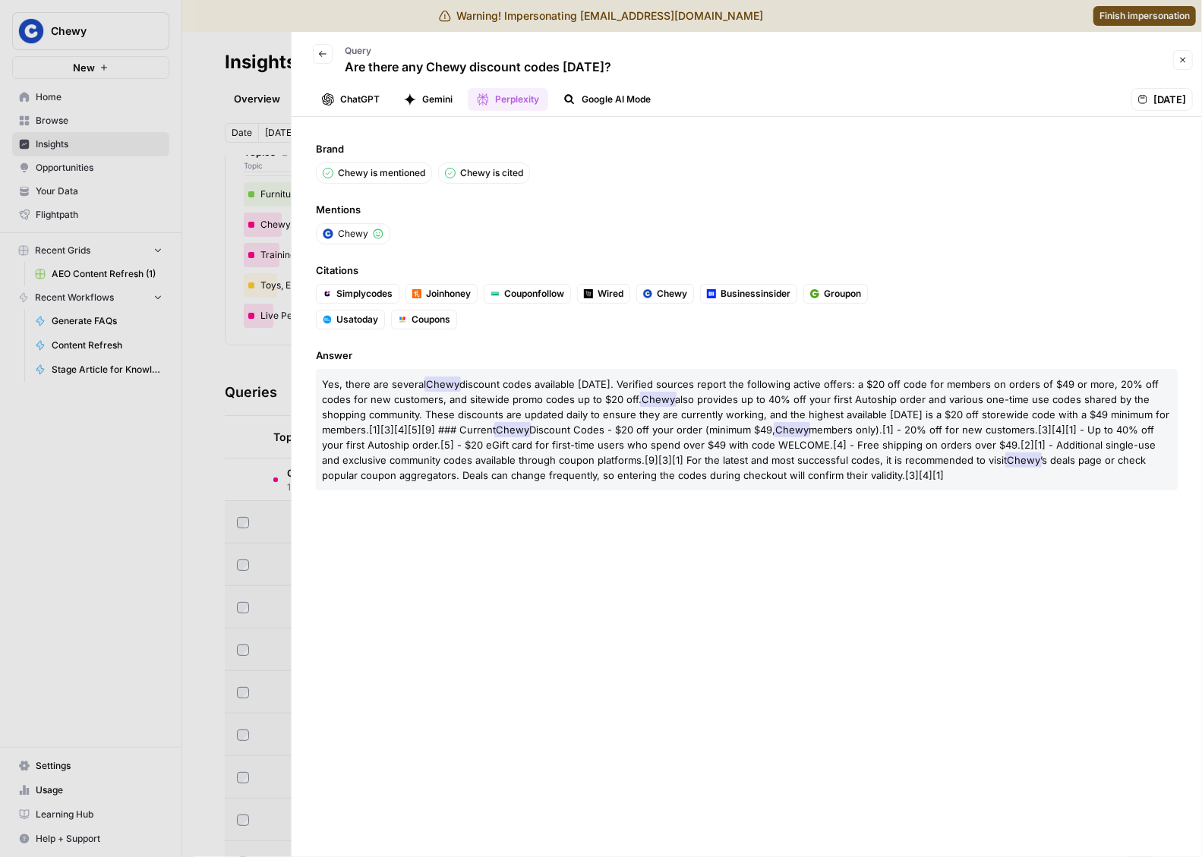
click at [325, 56] on icon "button" at bounding box center [322, 53] width 9 height 9
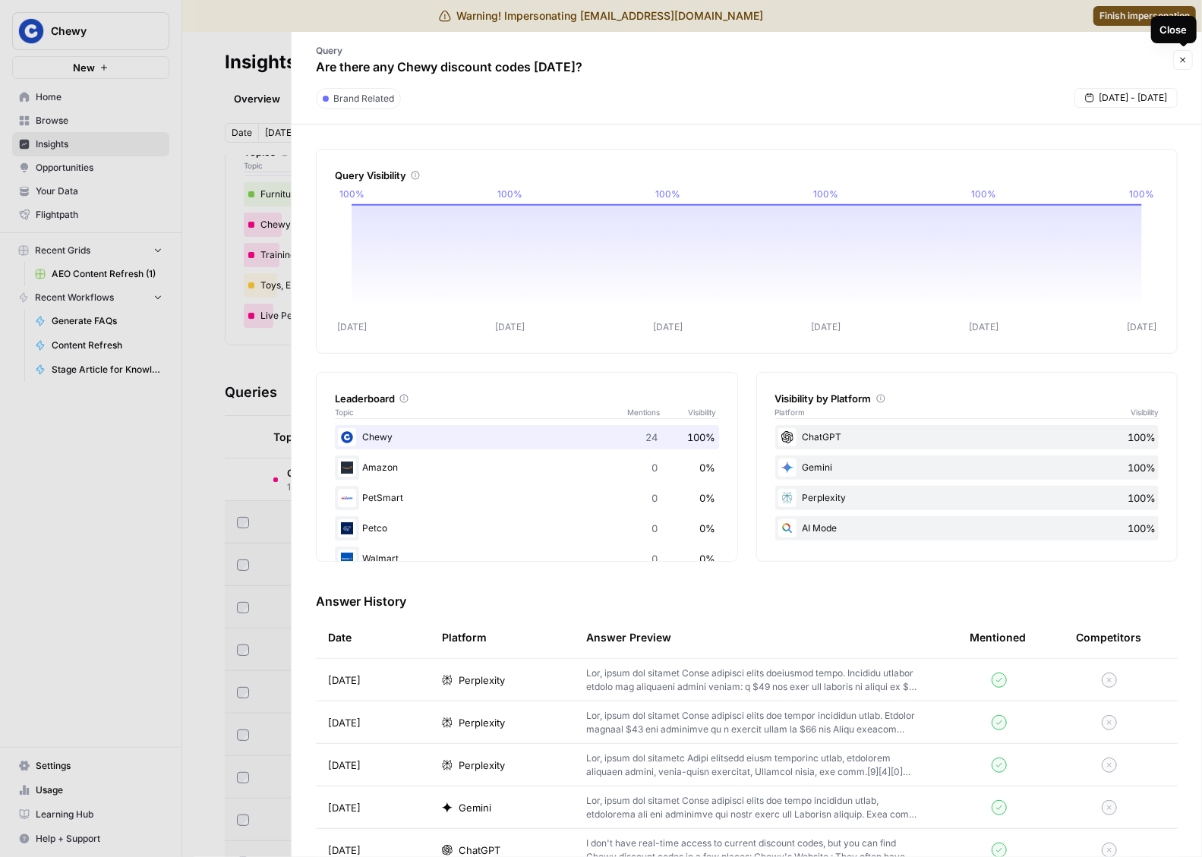
click at [1177, 58] on button "Close" at bounding box center [1183, 60] width 20 height 20
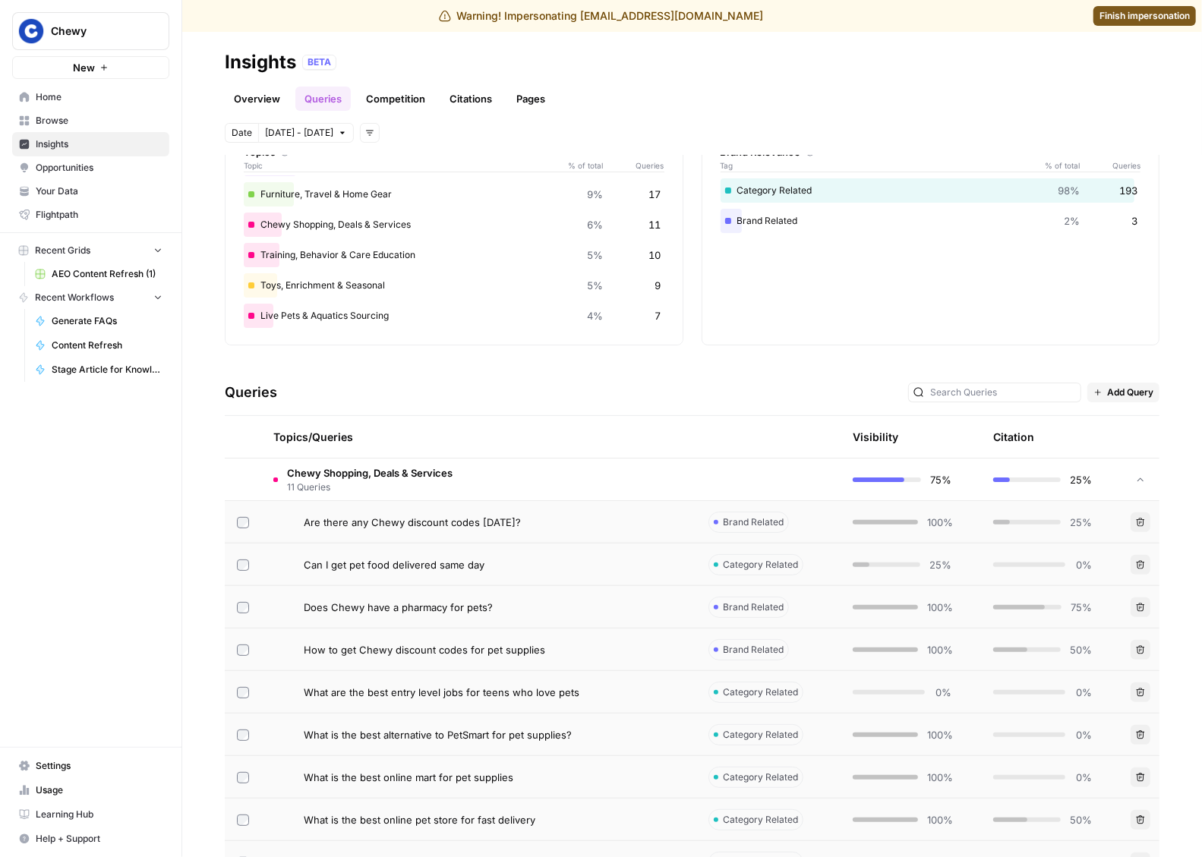
click at [414, 100] on link "Competition" at bounding box center [395, 99] width 77 height 24
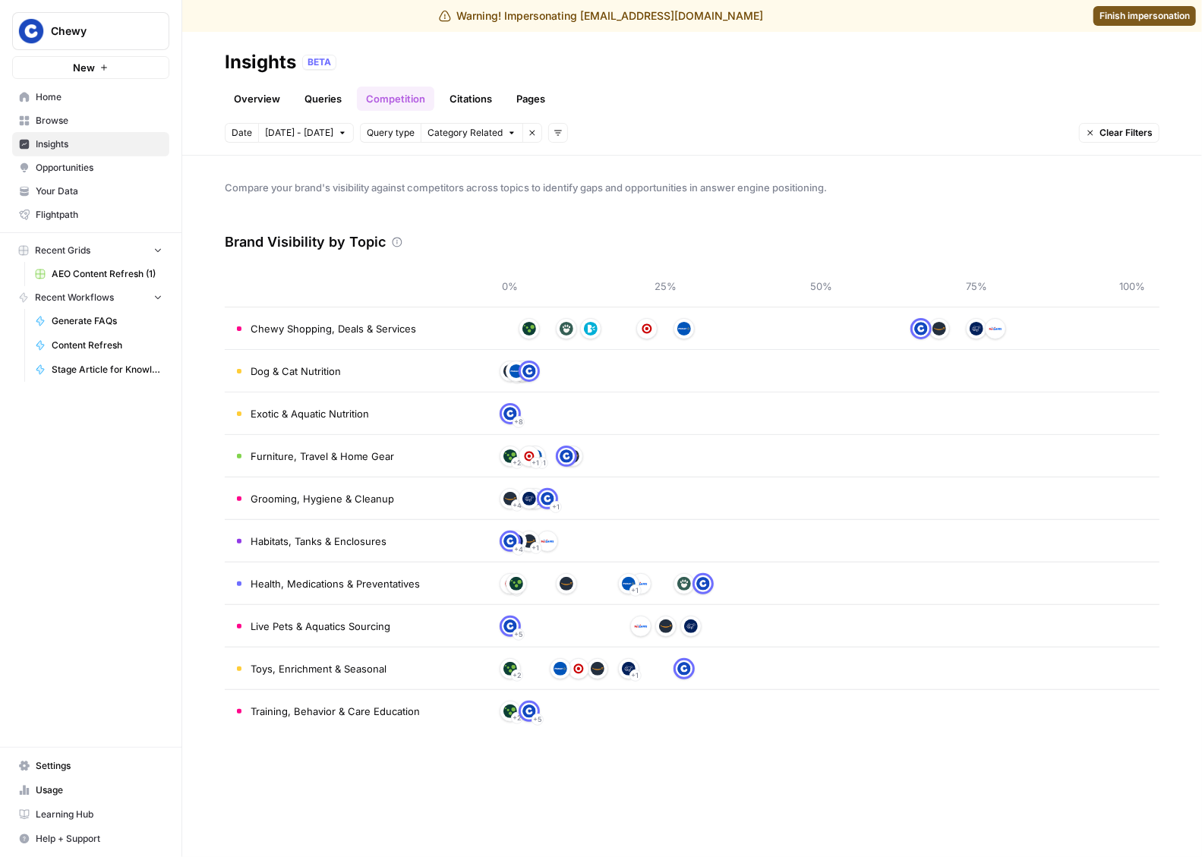
click at [475, 96] on link "Citations" at bounding box center [470, 99] width 61 height 24
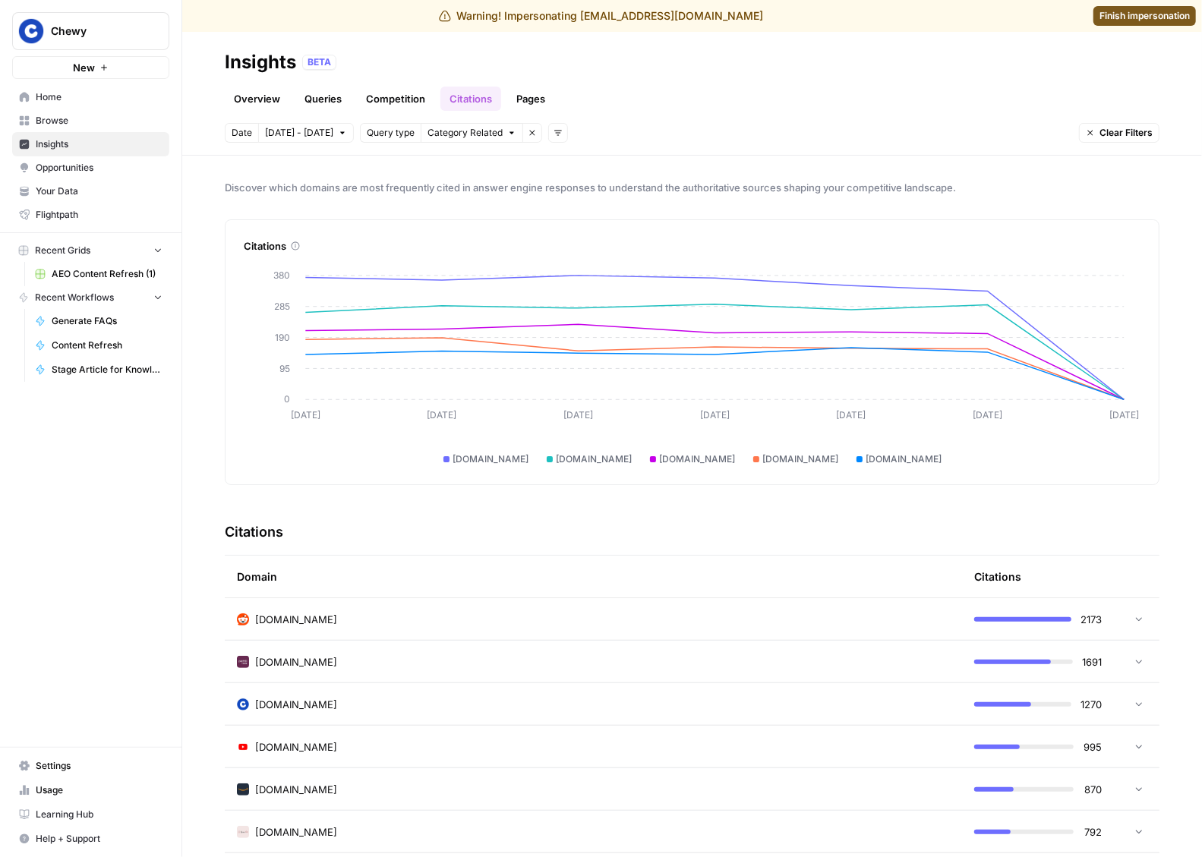
click at [532, 94] on link "Pages" at bounding box center [530, 99] width 47 height 24
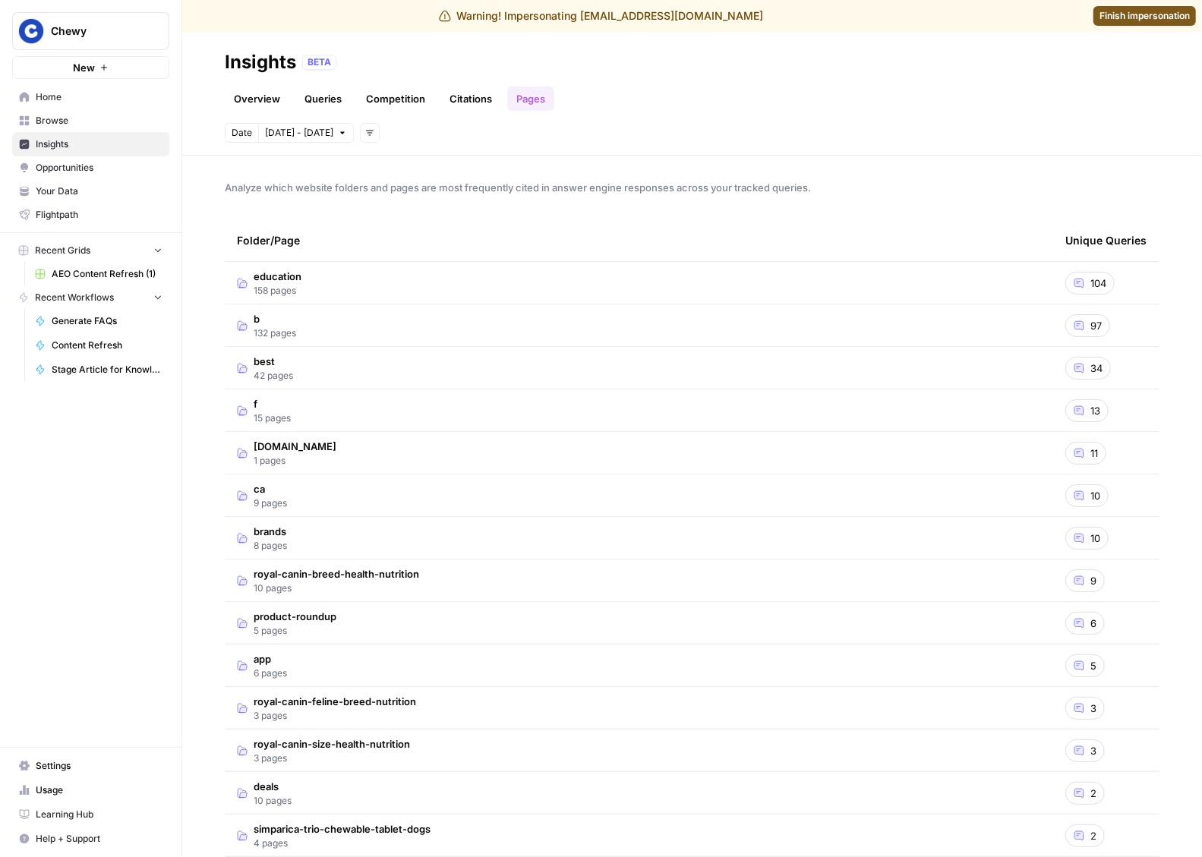
click at [472, 93] on link "Citations" at bounding box center [470, 99] width 61 height 24
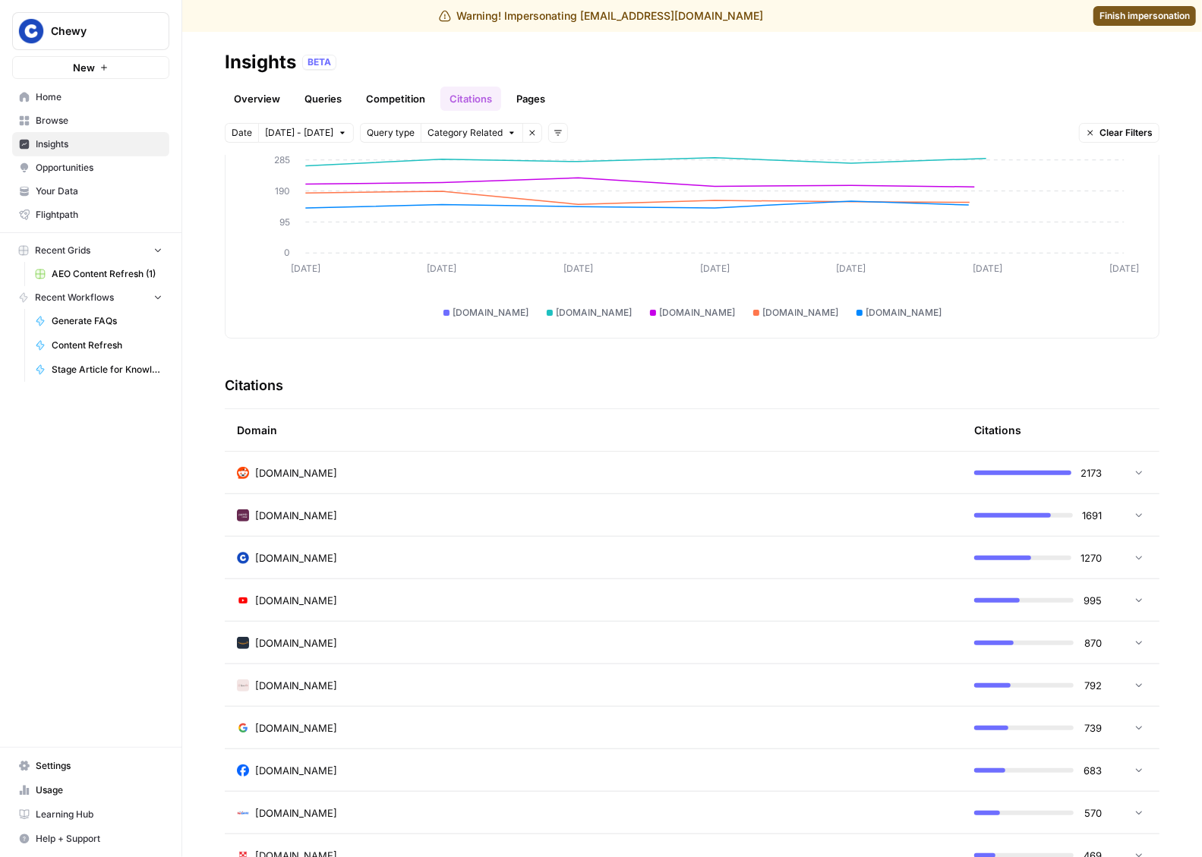
scroll to position [187, 0]
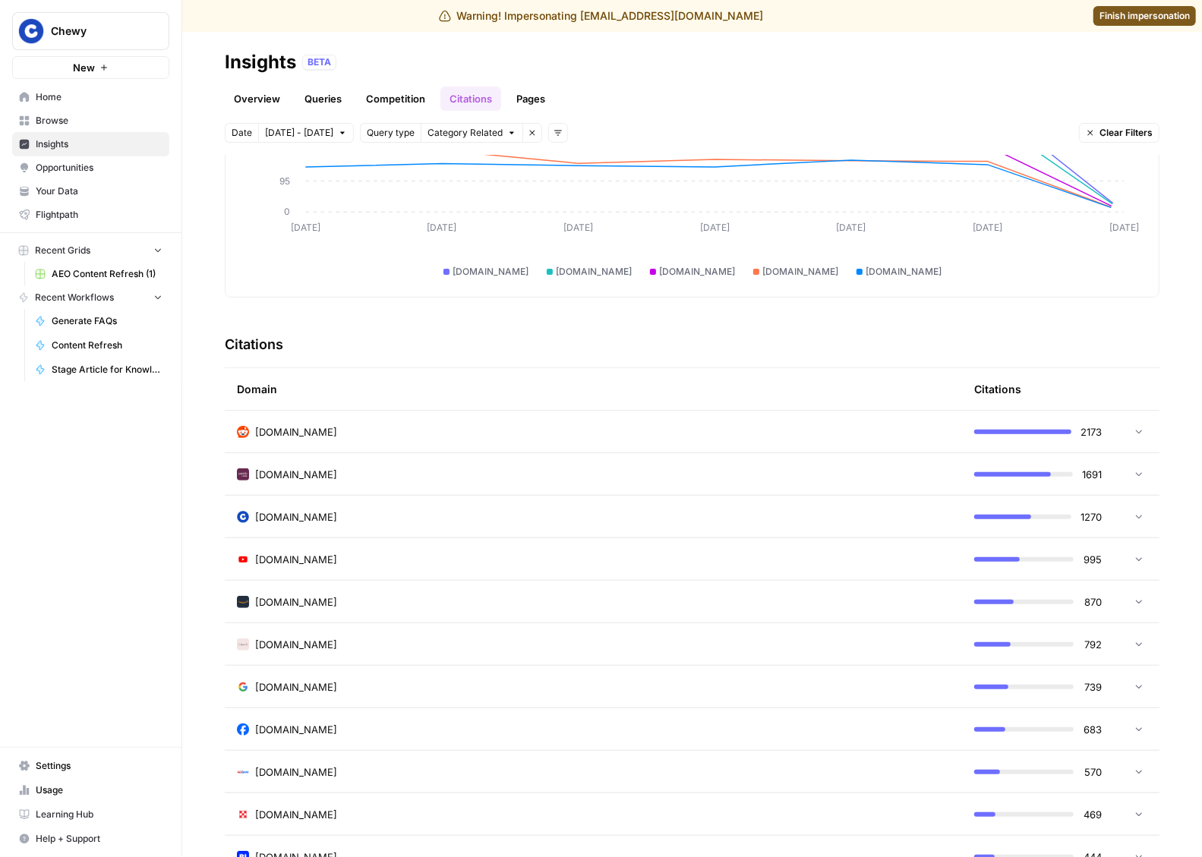
click at [393, 436] on div "[DOMAIN_NAME]" at bounding box center [593, 431] width 713 height 15
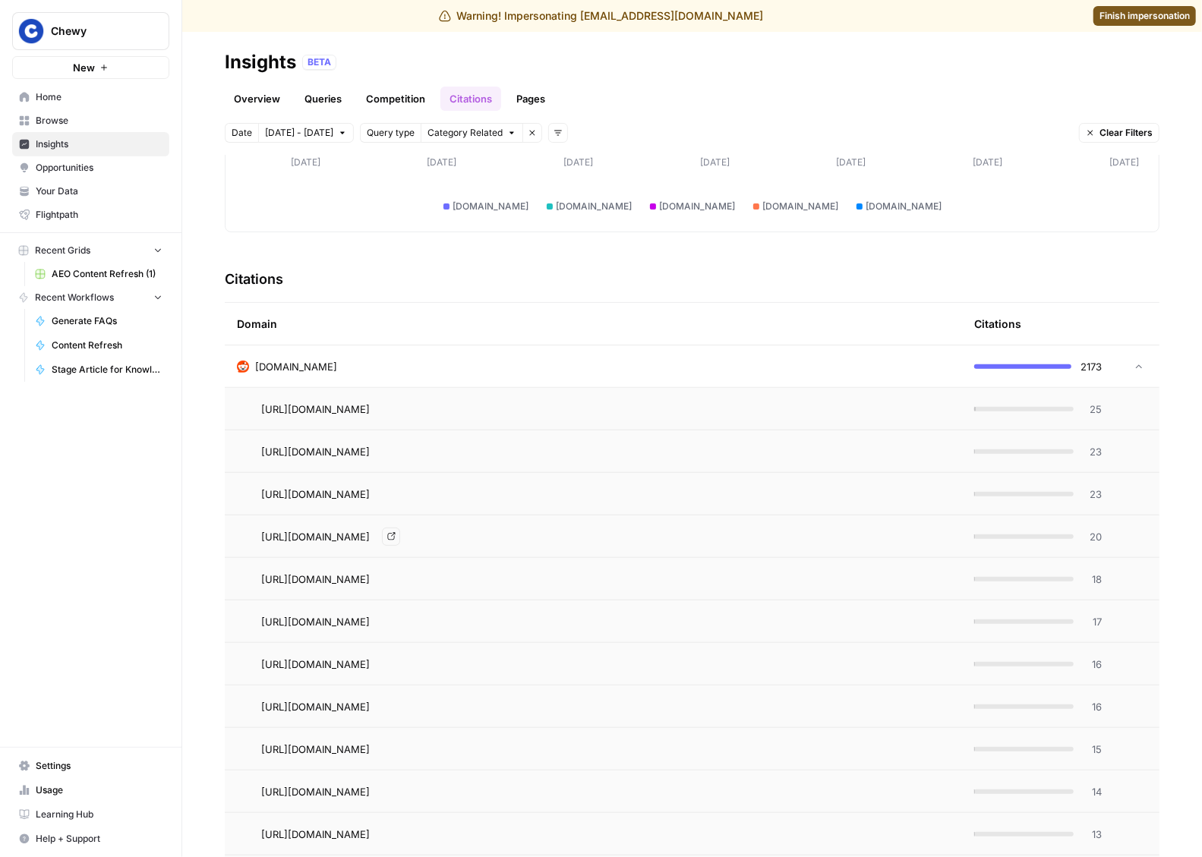
scroll to position [389, 0]
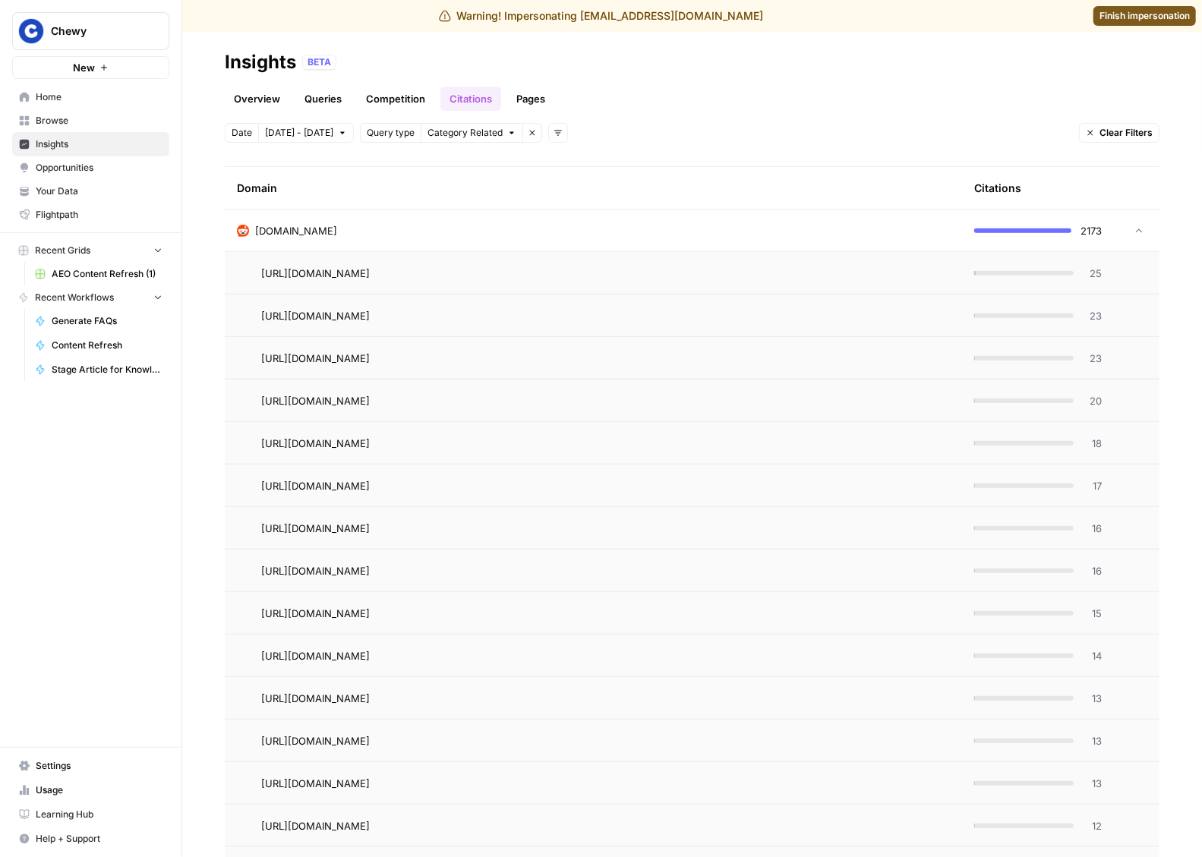
click at [549, 233] on div "[DOMAIN_NAME]" at bounding box center [593, 230] width 713 height 15
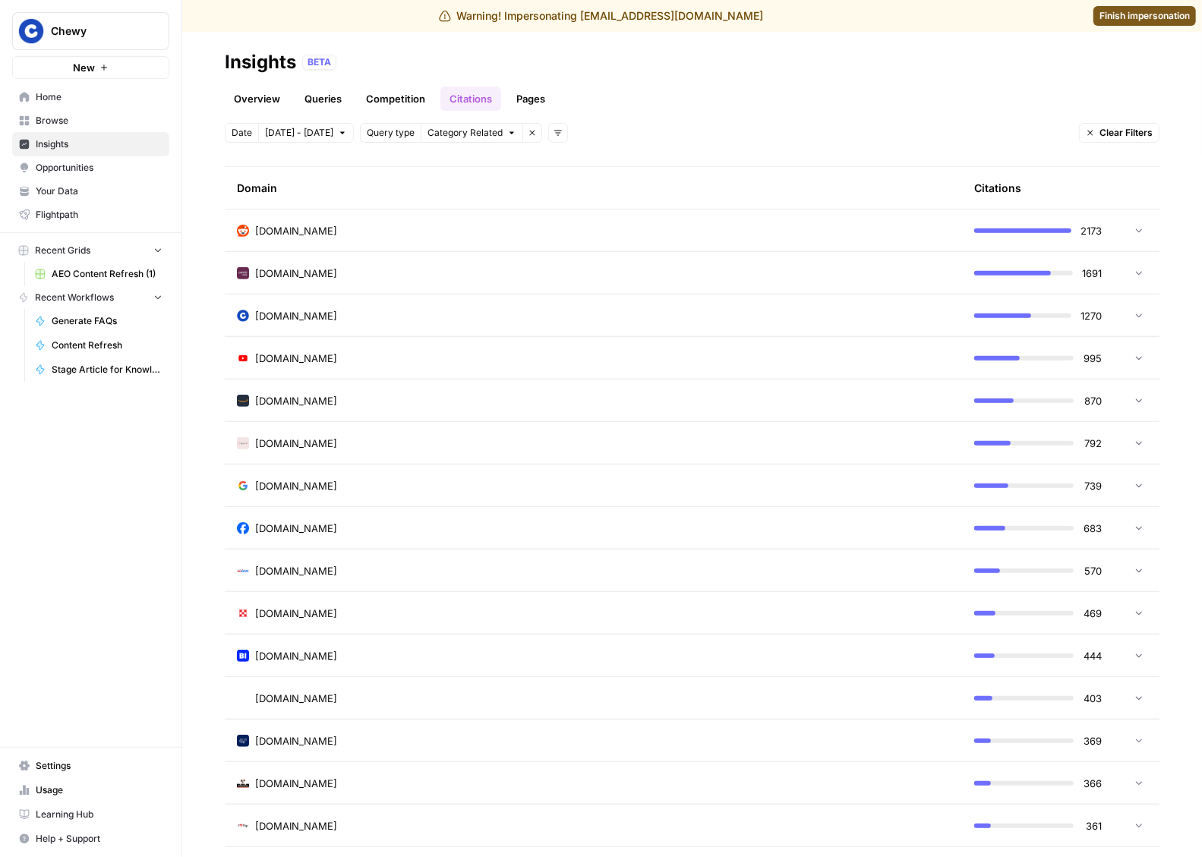
click at [540, 91] on link "Pages" at bounding box center [530, 99] width 47 height 24
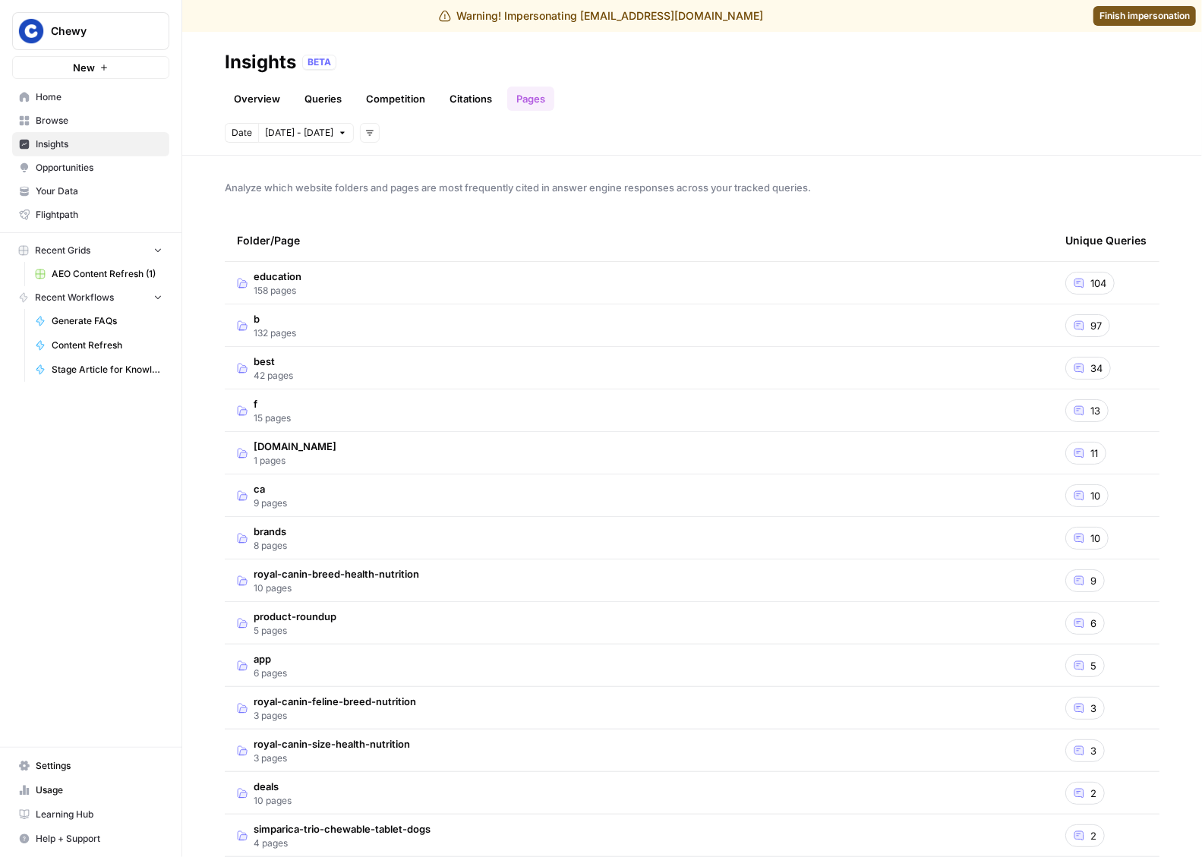
click at [438, 398] on td "f 15 pages" at bounding box center [639, 410] width 828 height 42
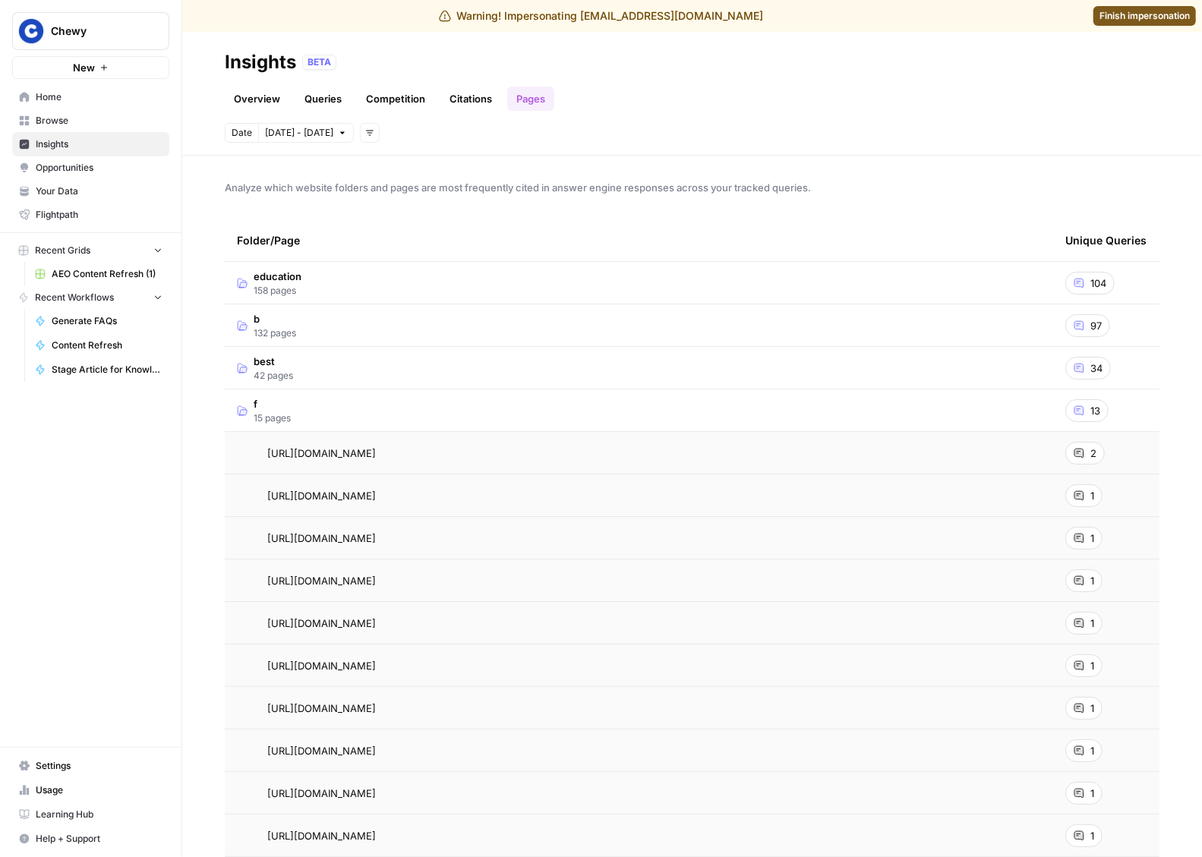
click at [1003, 180] on span "Analyze which website folders and pages are most frequently cited in answer eng…" at bounding box center [692, 187] width 934 height 15
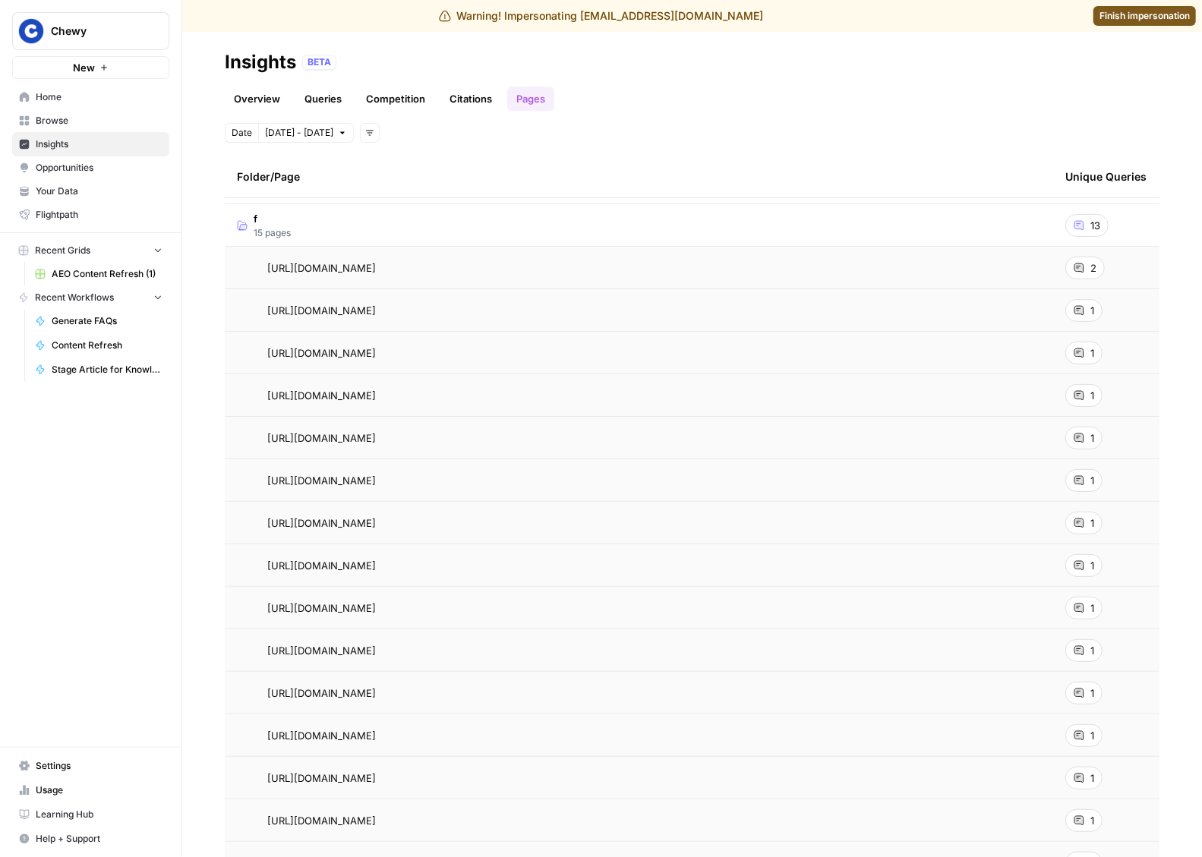
scroll to position [183, 0]
click at [1004, 137] on div "Date [DATE] - [DATE] Add filters" at bounding box center [692, 133] width 934 height 20
click at [1080, 271] on icon at bounding box center [1078, 270] width 9 height 9
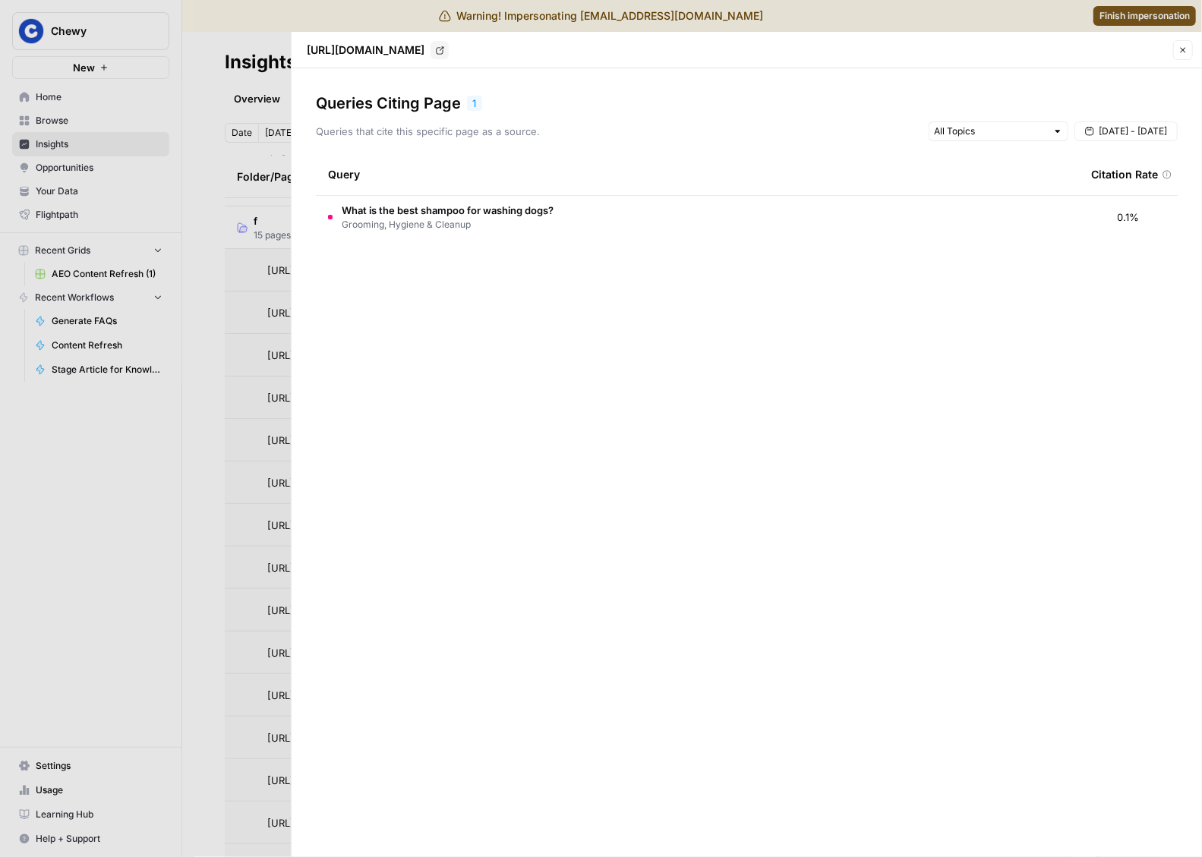
click at [1173, 58] on div "[URL][DOMAIN_NAME] Go to page Close" at bounding box center [747, 50] width 892 height 20
click at [1180, 58] on button "Close" at bounding box center [1183, 50] width 20 height 20
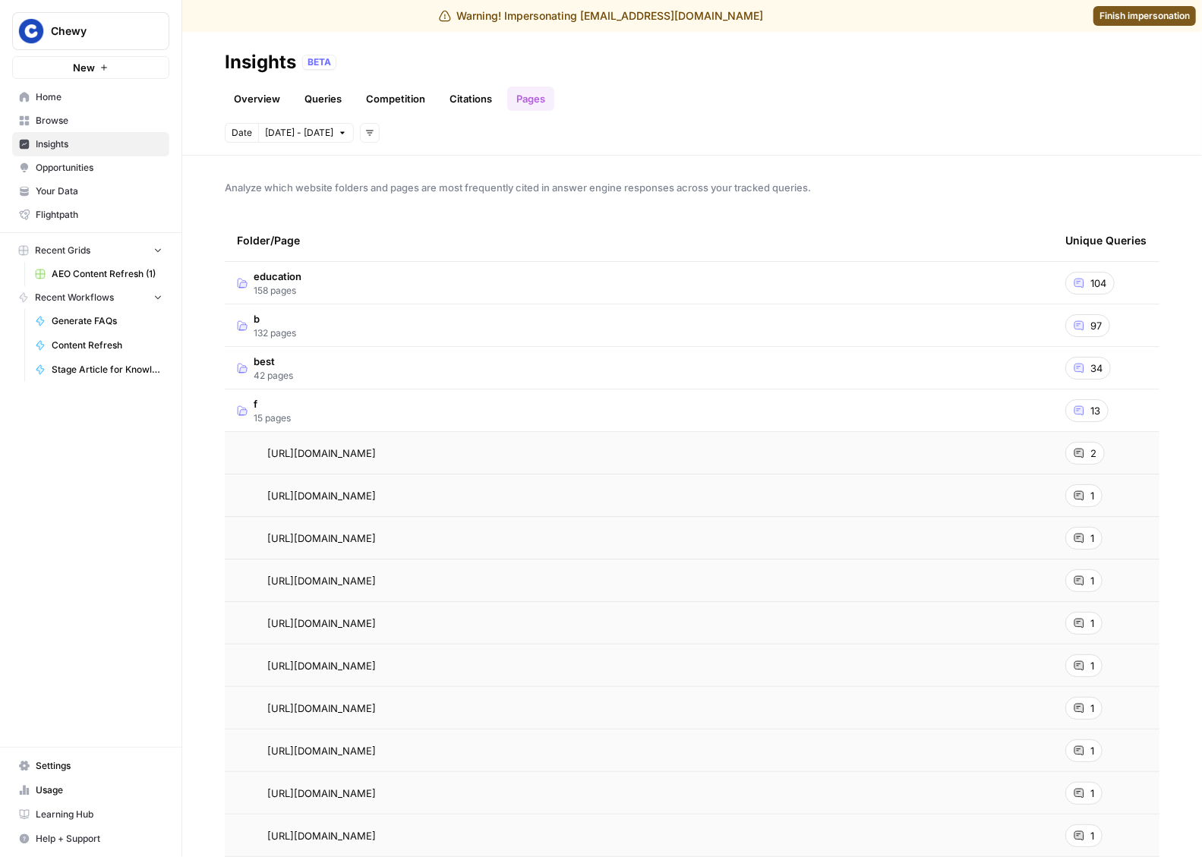
click at [1143, 20] on span "Finish impersonation" at bounding box center [1144, 16] width 90 height 14
